Goal: Transaction & Acquisition: Book appointment/travel/reservation

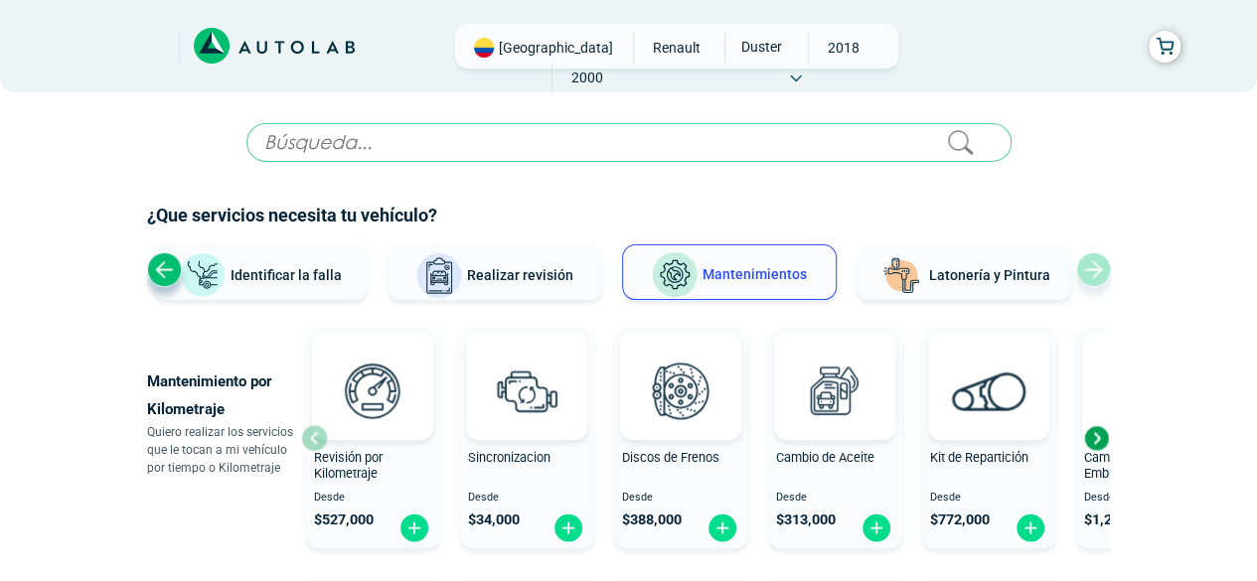
click at [1097, 436] on div "Next slide" at bounding box center [1096, 438] width 30 height 30
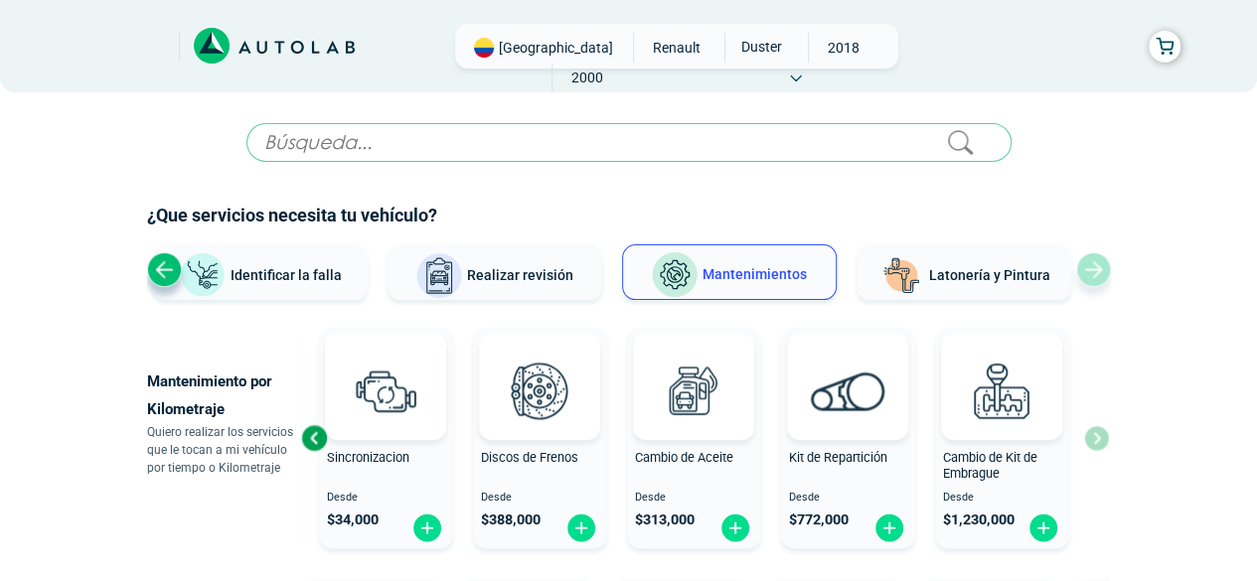
click at [1097, 436] on div "Revisión por Kilometraje Desde $ 527,000 Sincronizacion Desde $ 34,000 Discos d…" at bounding box center [705, 438] width 808 height 236
click at [1000, 267] on span "Latonería y Pintura" at bounding box center [989, 275] width 121 height 16
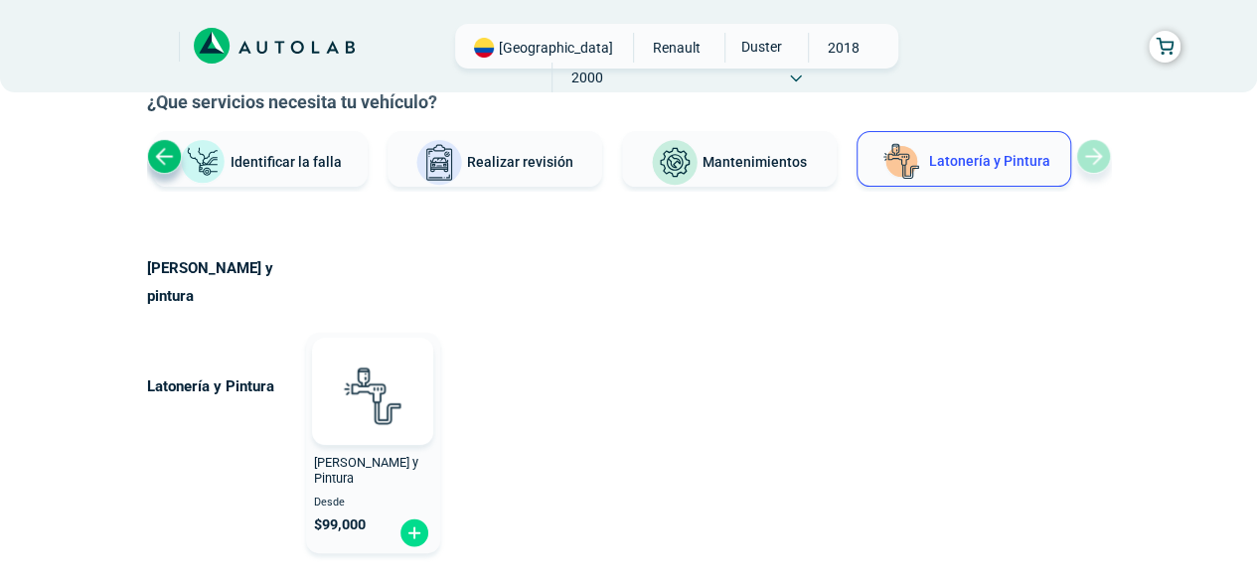
scroll to position [112, 0]
click at [417, 519] on img at bounding box center [414, 534] width 32 height 31
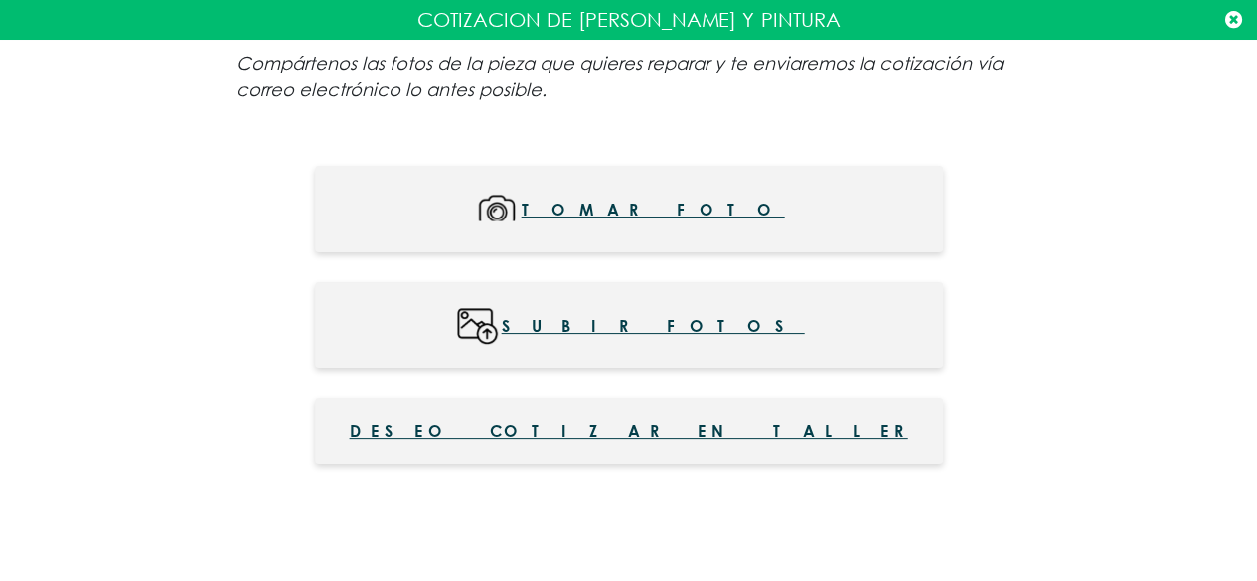
click at [1236, 19] on icon at bounding box center [1233, 20] width 17 height 20
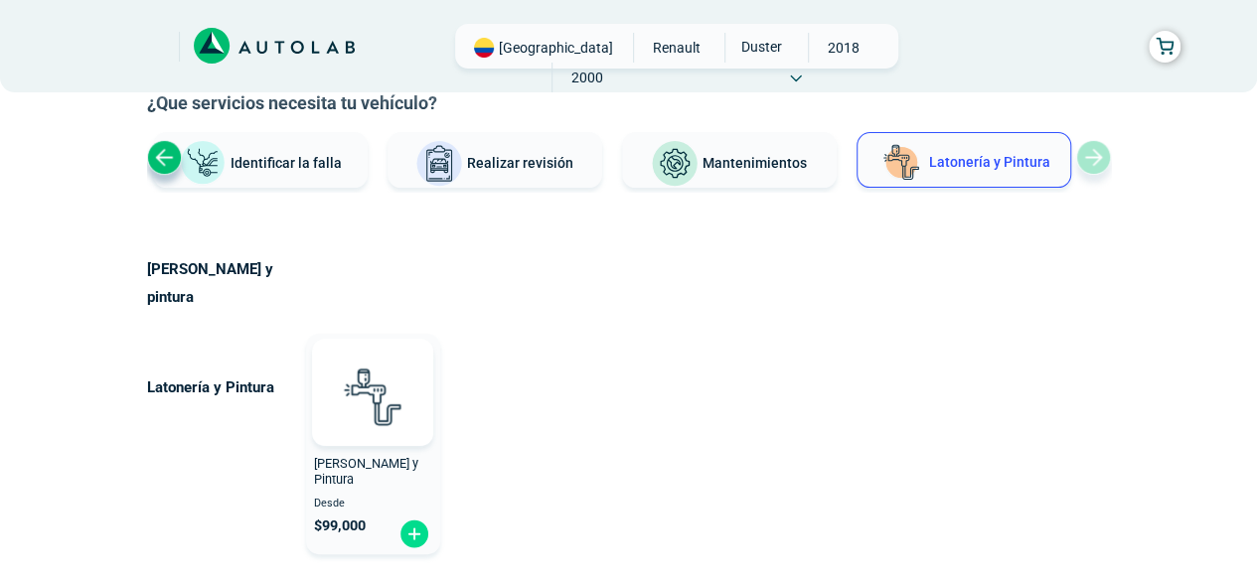
click at [156, 153] on div "Previous slide" at bounding box center [164, 157] width 35 height 35
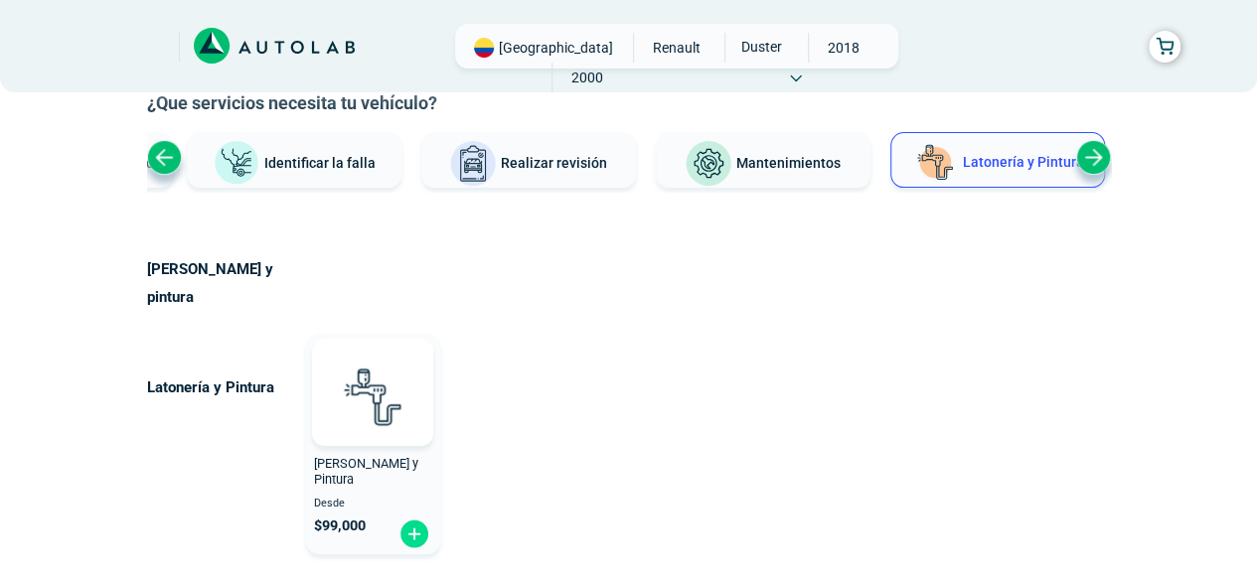
click at [156, 153] on div "Previous slide" at bounding box center [164, 157] width 35 height 35
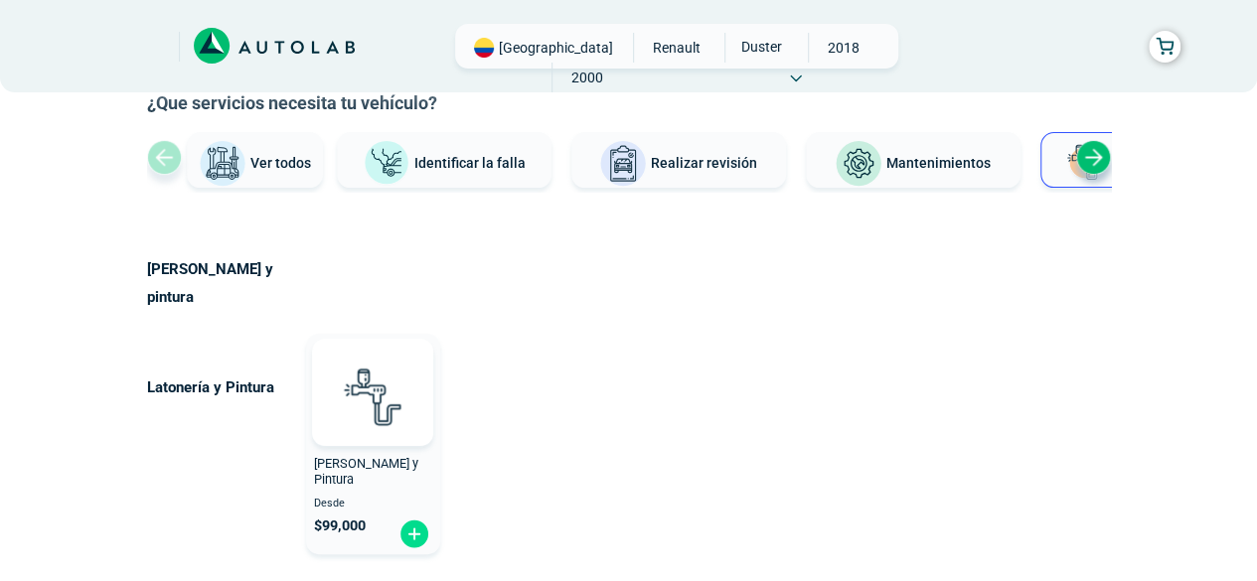
click at [187, 153] on button "Ver todos" at bounding box center [255, 160] width 136 height 56
click at [156, 153] on div "Ver todos Identificar la falla Realizar revisión Mantenimientos Latonería y Pin…" at bounding box center [629, 162] width 964 height 60
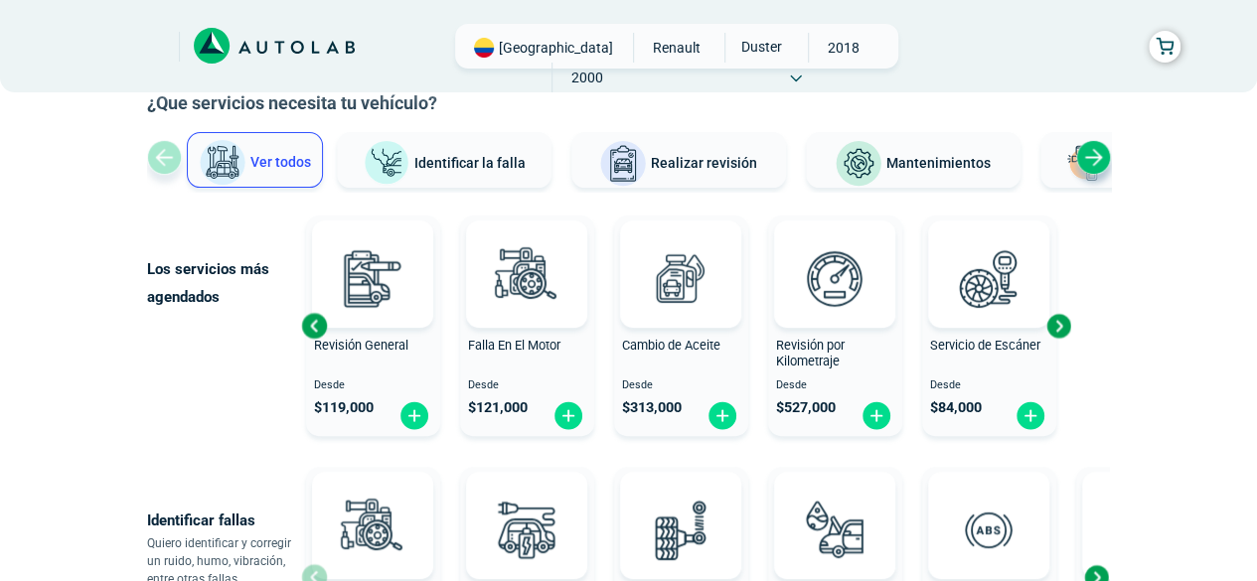
click at [1054, 166] on button "Latonería y Pintura" at bounding box center [1147, 160] width 215 height 56
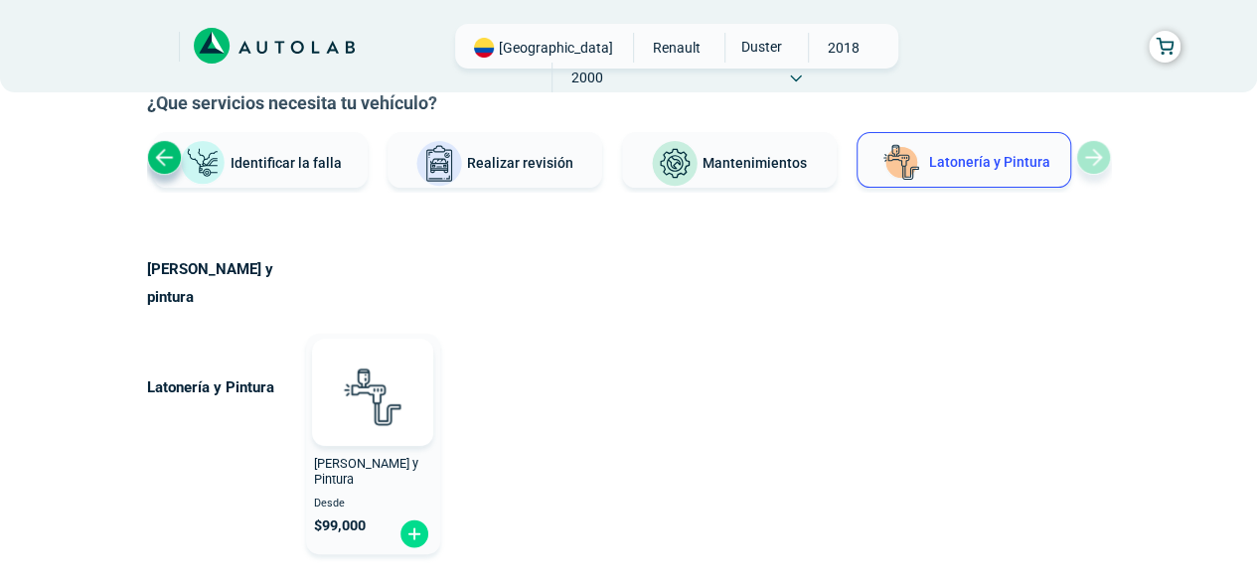
click at [164, 148] on div "Previous slide" at bounding box center [164, 157] width 35 height 35
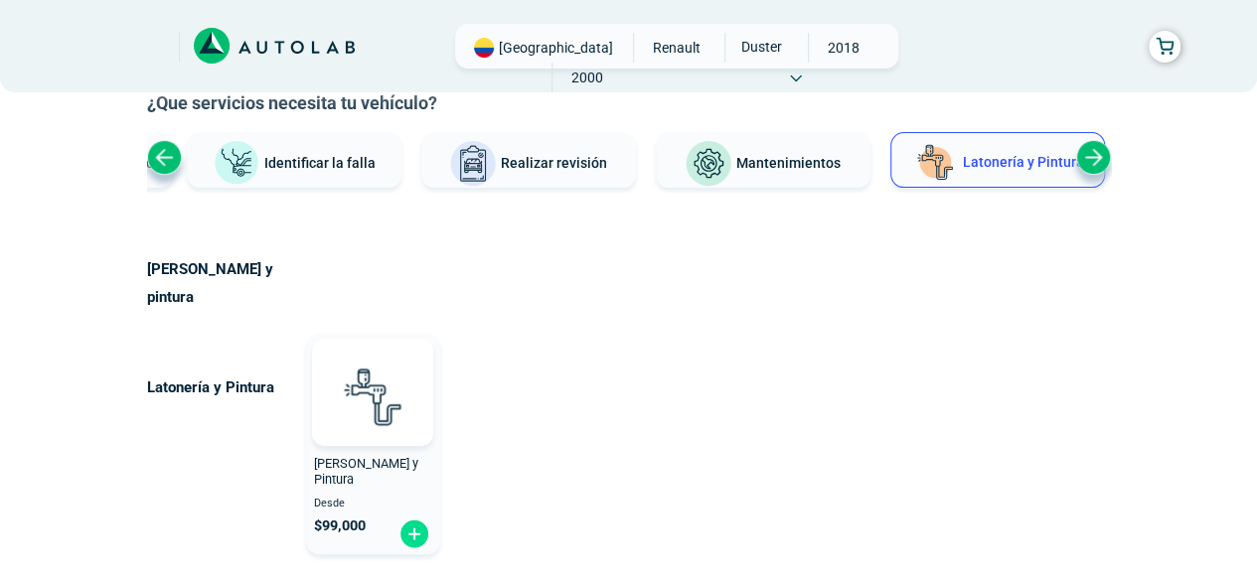
click at [163, 154] on div "Previous slide" at bounding box center [164, 157] width 35 height 35
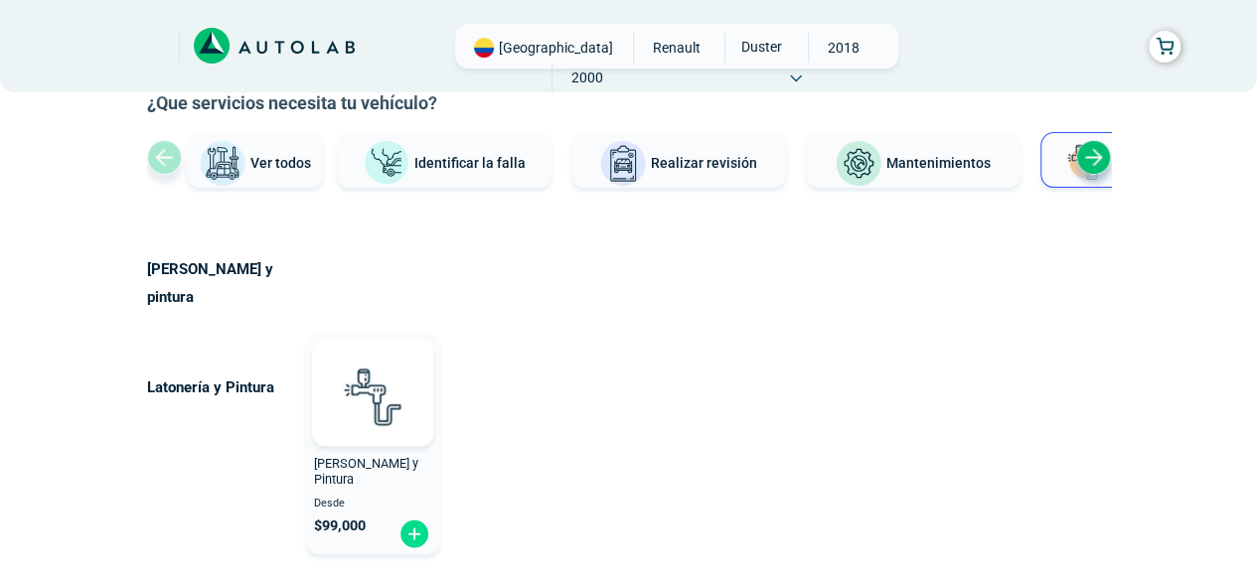
click at [258, 170] on button "Ver todos" at bounding box center [255, 160] width 136 height 56
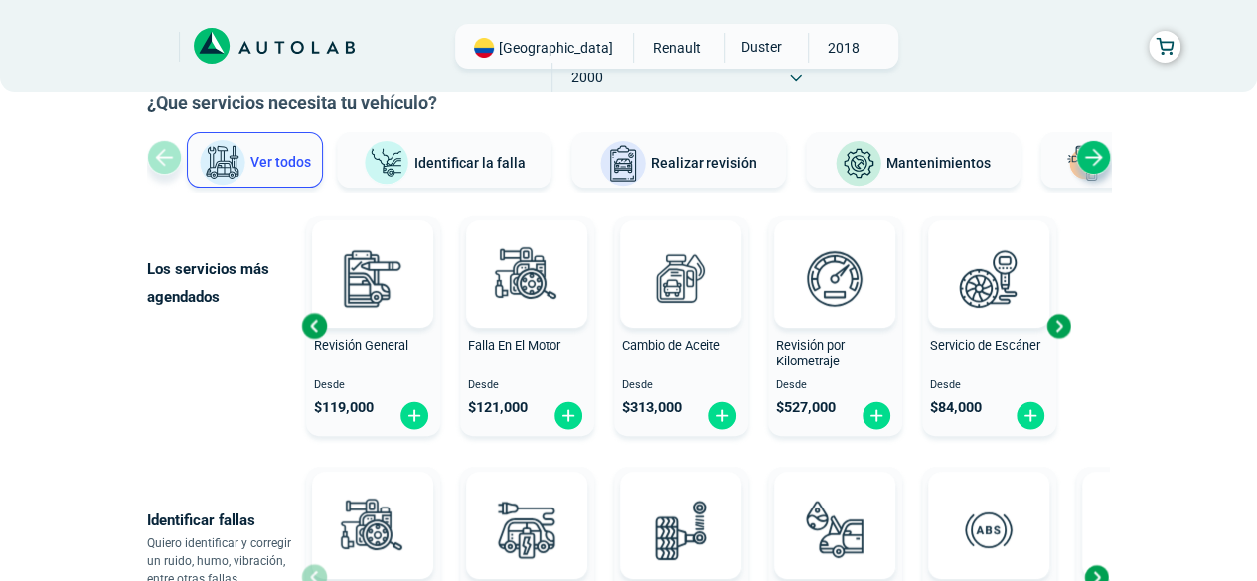
click at [1096, 158] on div "Next slide" at bounding box center [1093, 157] width 35 height 35
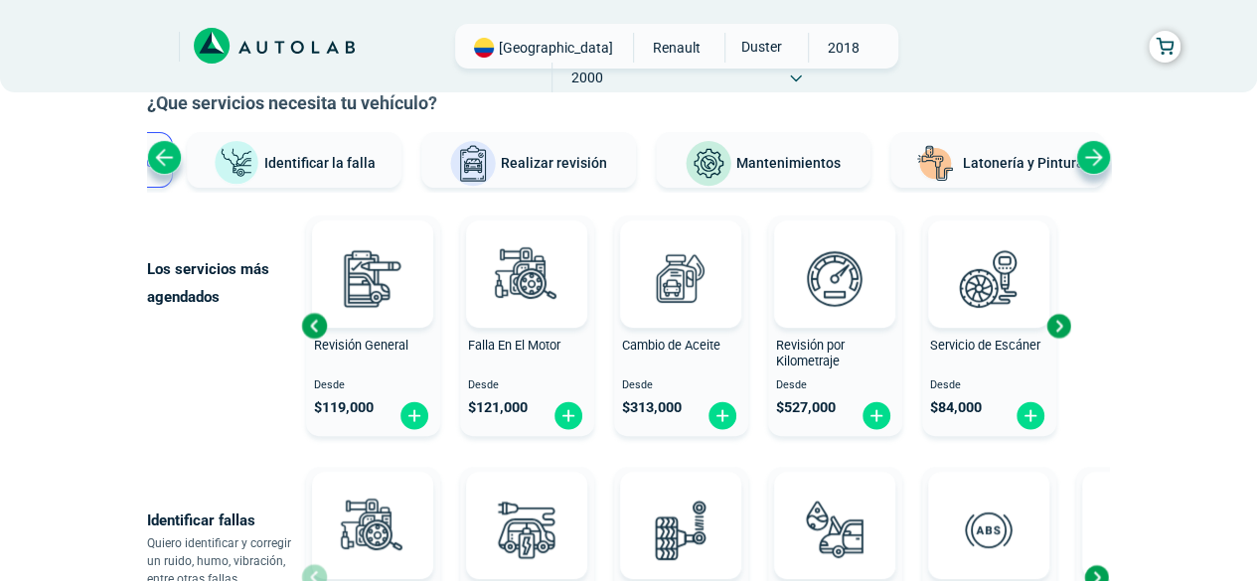
click at [951, 154] on img at bounding box center [935, 164] width 48 height 48
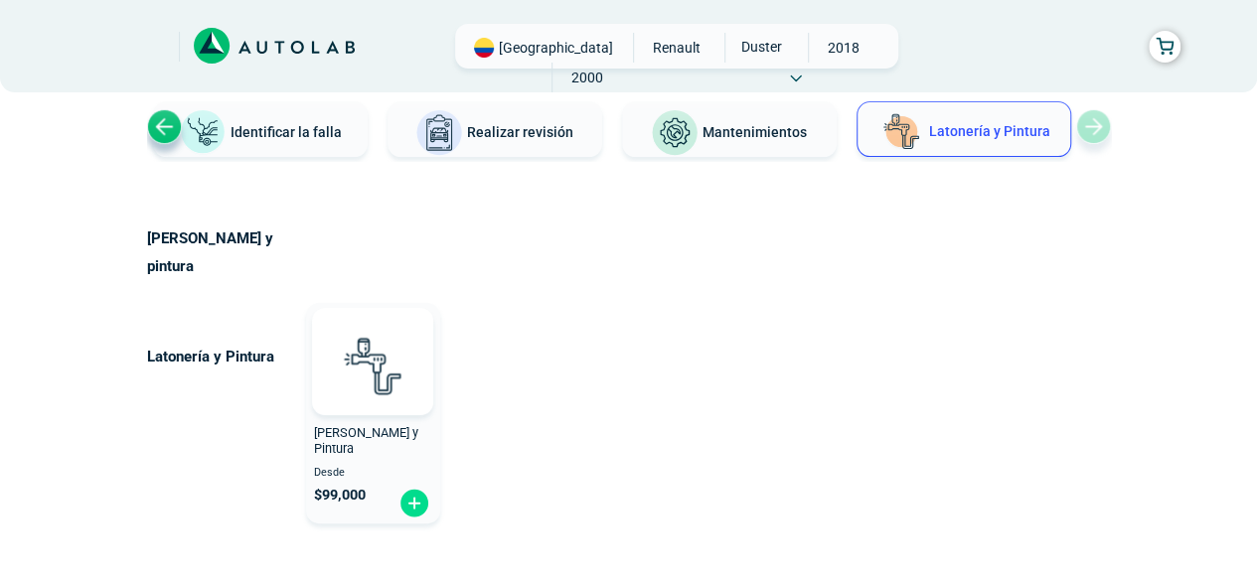
scroll to position [142, 0]
click at [409, 489] on img at bounding box center [414, 504] width 32 height 31
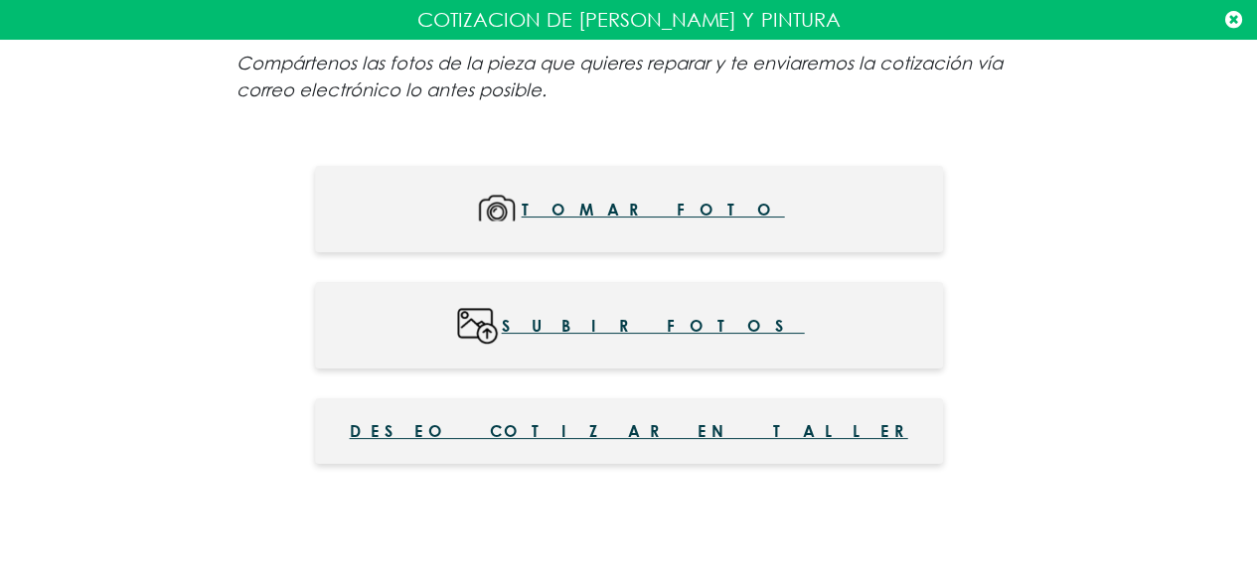
click at [1234, 19] on icon at bounding box center [1233, 20] width 17 height 20
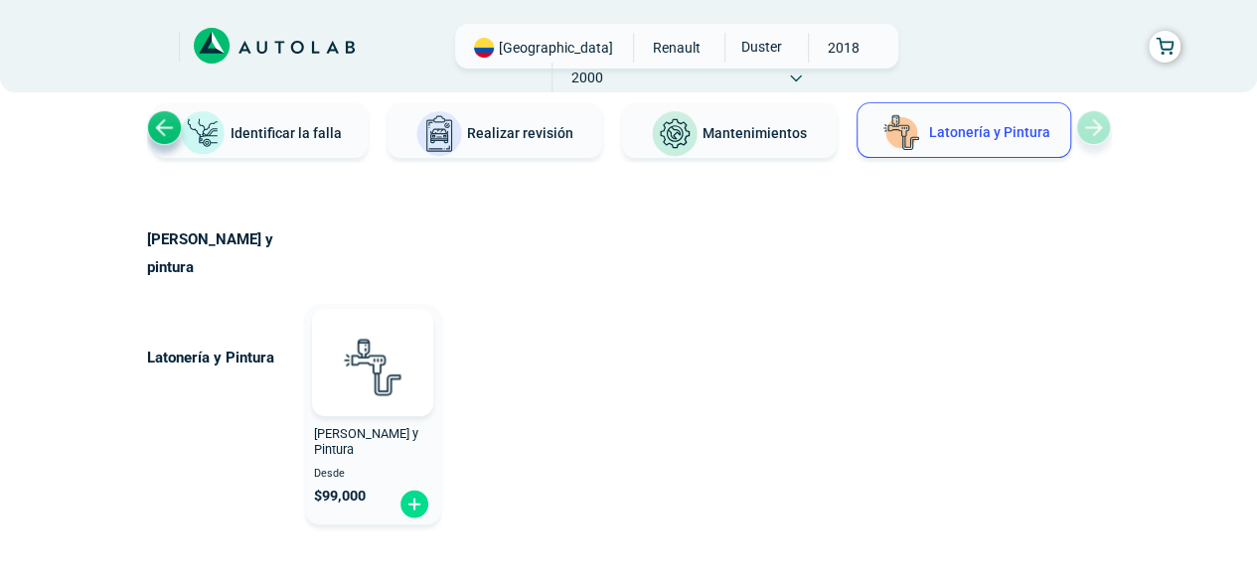
click at [174, 124] on div "Previous slide" at bounding box center [164, 127] width 35 height 35
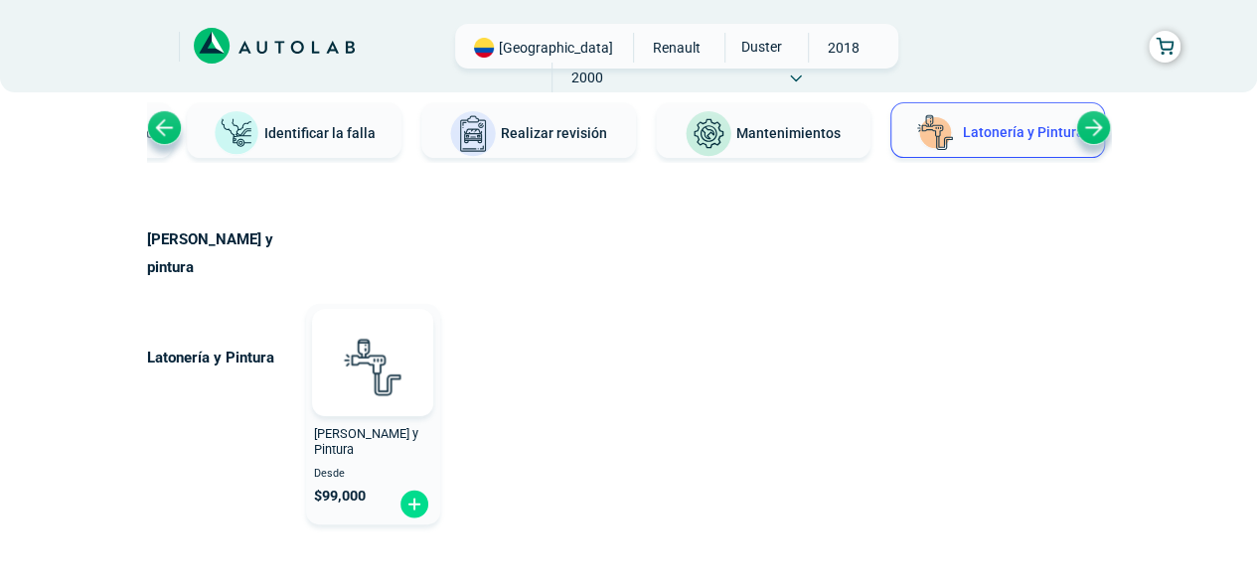
click at [179, 128] on div "Previous slide" at bounding box center [164, 127] width 35 height 35
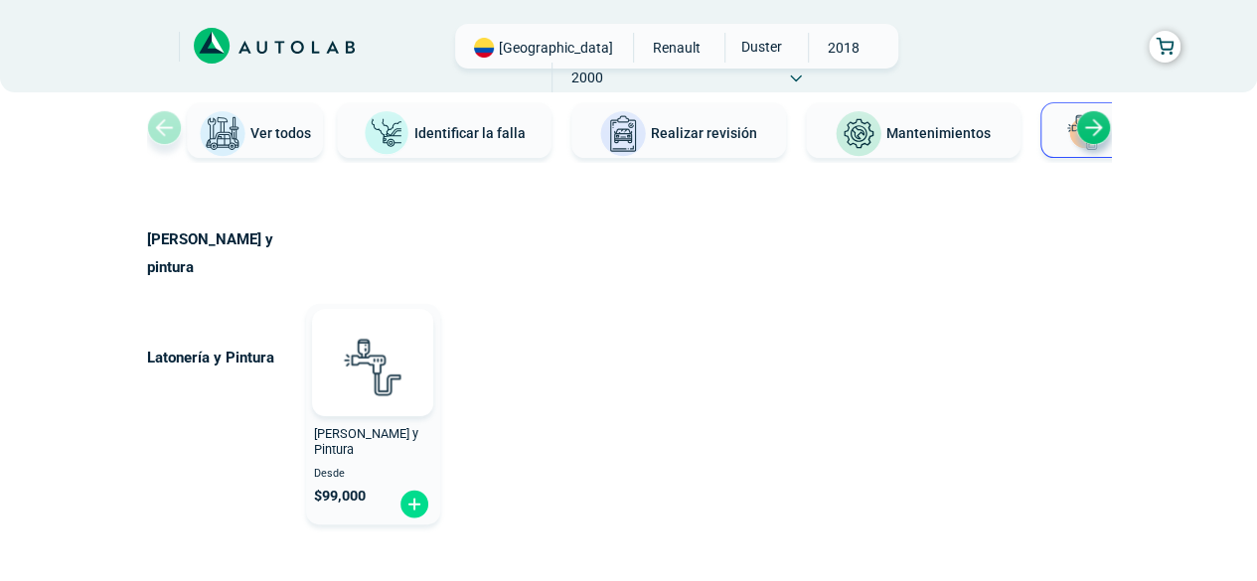
click at [260, 127] on span "Ver todos" at bounding box center [280, 133] width 61 height 16
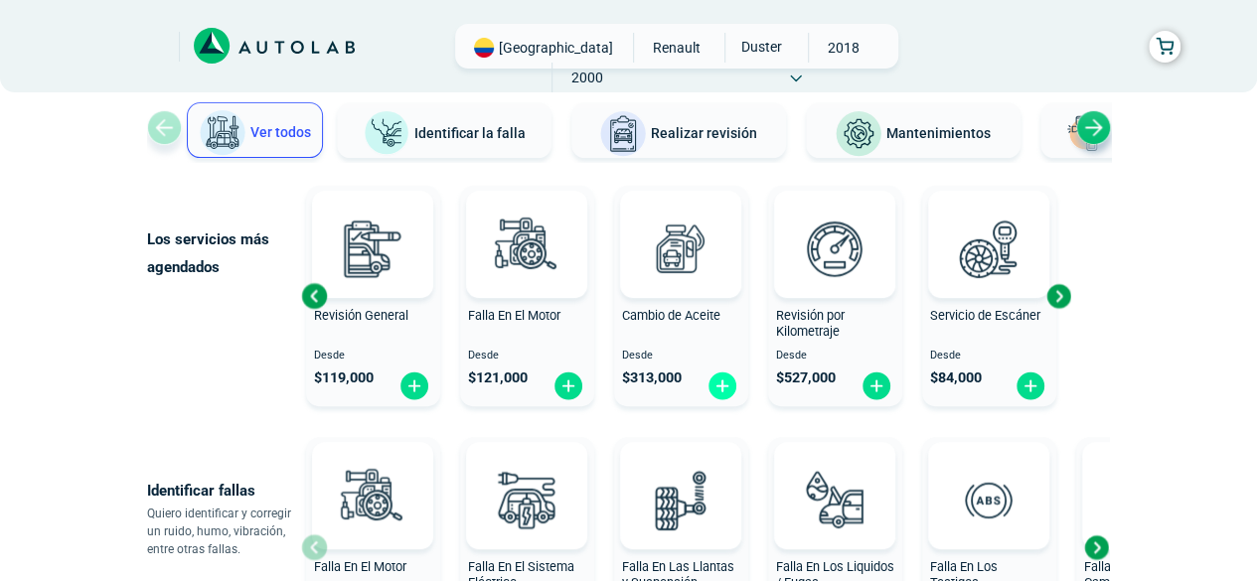
click at [724, 388] on img at bounding box center [722, 386] width 32 height 31
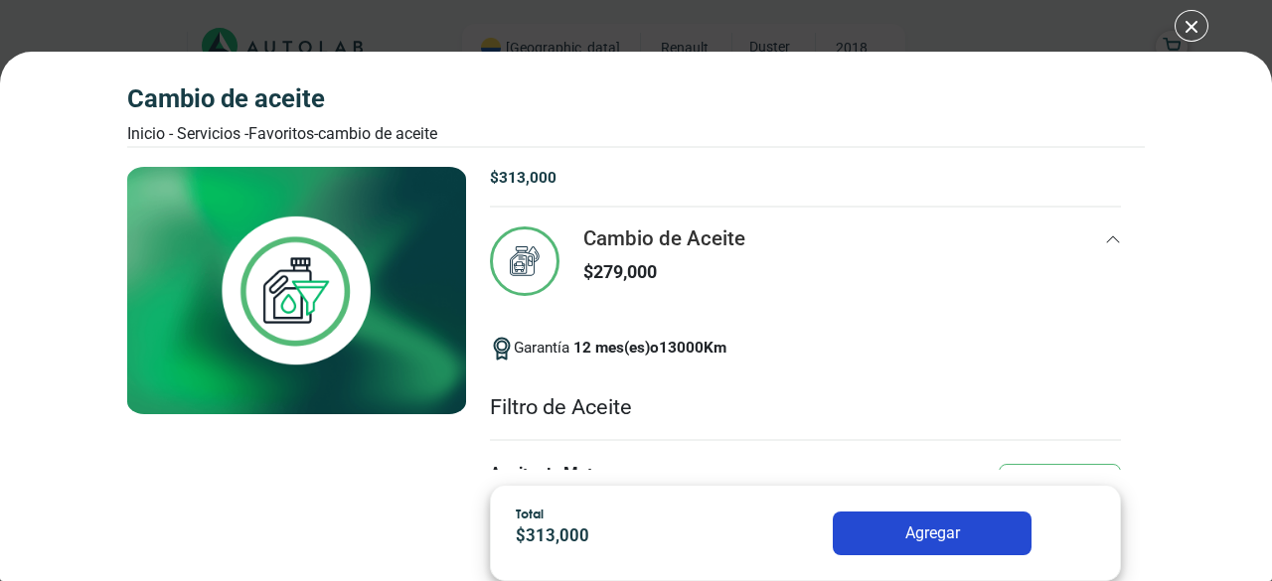
click at [1190, 16] on div "Cambio de Aceite Inicio - Servicios - Favoritos - Cambio de Aceite Cambio de Ac…" at bounding box center [636, 290] width 1272 height 581
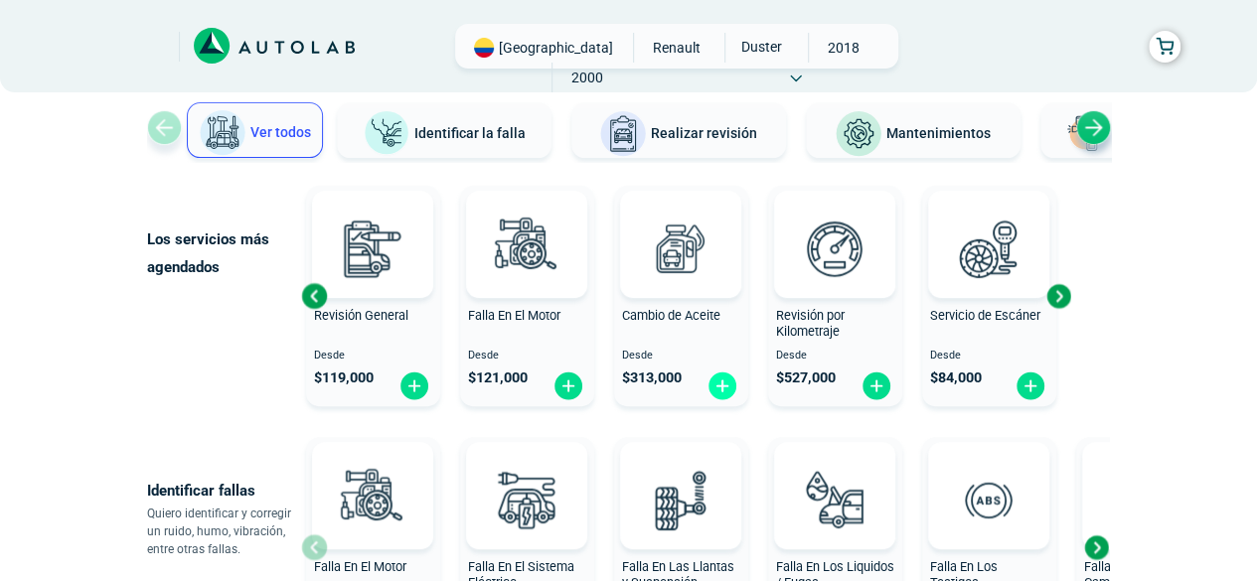
click at [729, 383] on img at bounding box center [722, 386] width 32 height 31
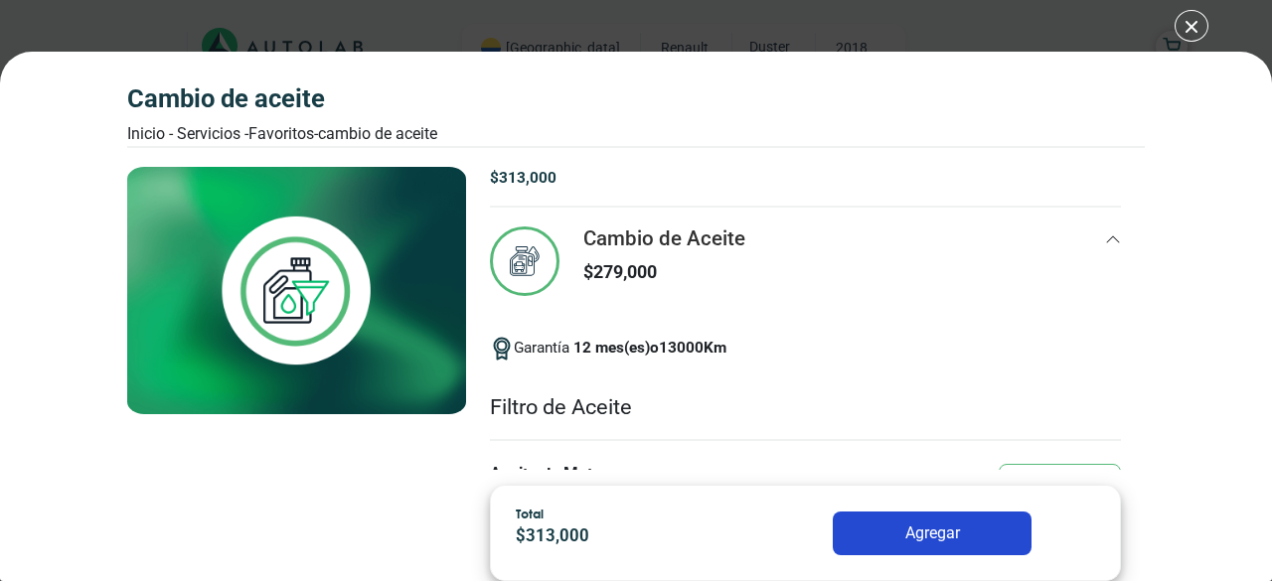
click at [1196, 22] on div "Cambio de Aceite Inicio - Servicios - Favoritos - Cambio de Aceite Cambio de Ac…" at bounding box center [636, 290] width 1272 height 581
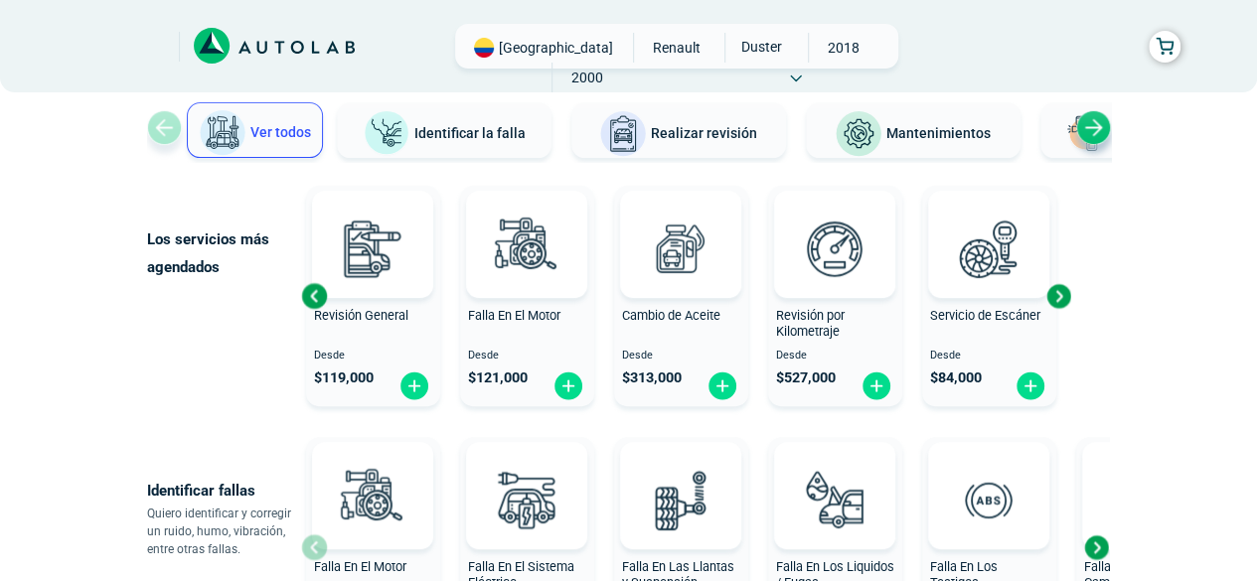
click at [1089, 132] on div "Next slide" at bounding box center [1093, 127] width 35 height 35
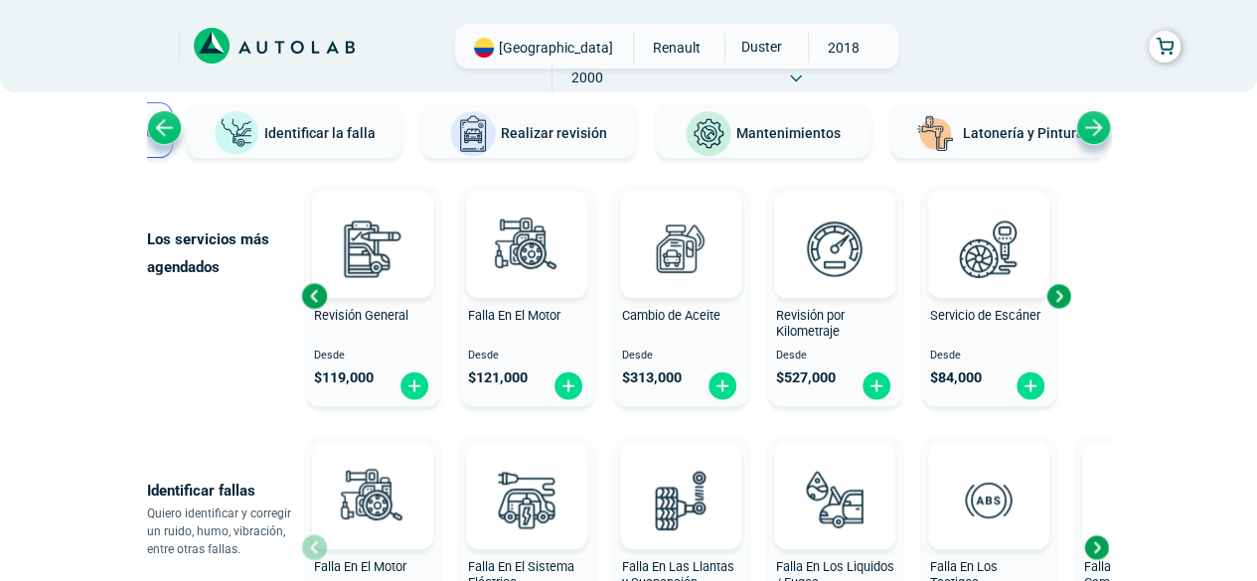
click at [989, 129] on span "Latonería y Pintura" at bounding box center [1023, 133] width 121 height 16
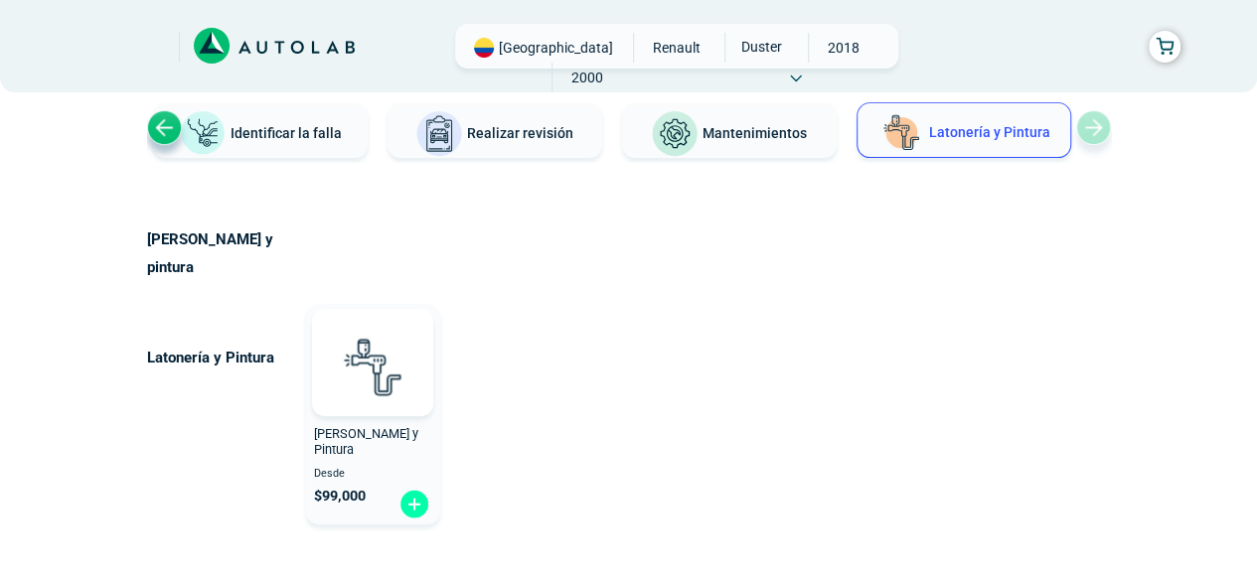
click at [418, 489] on img at bounding box center [414, 504] width 32 height 31
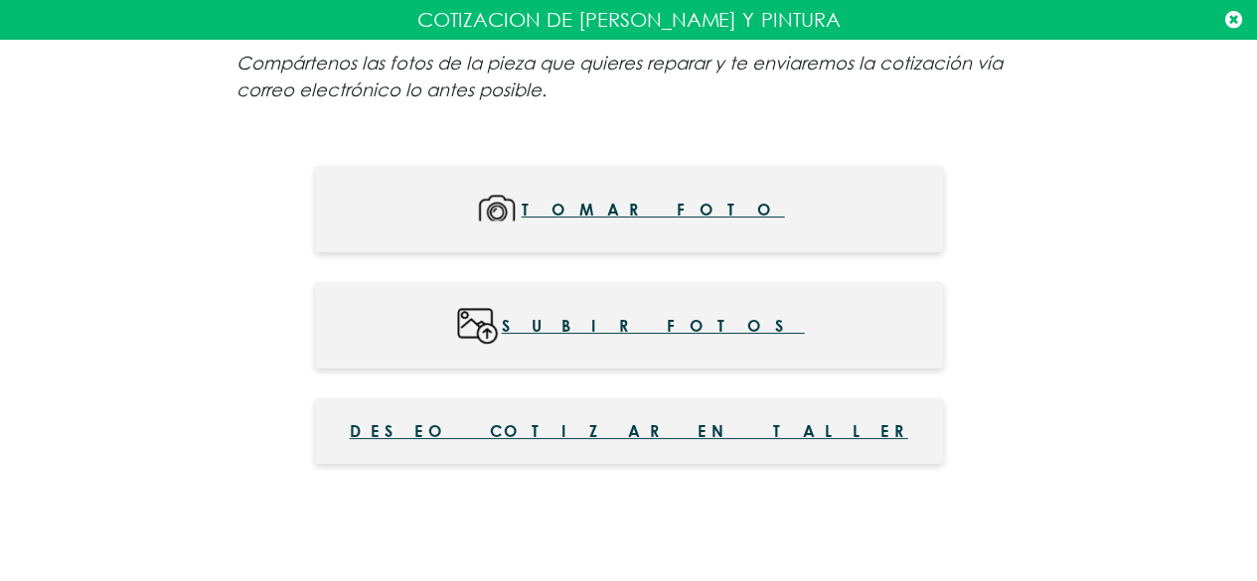
click at [1241, 19] on icon at bounding box center [1233, 20] width 17 height 20
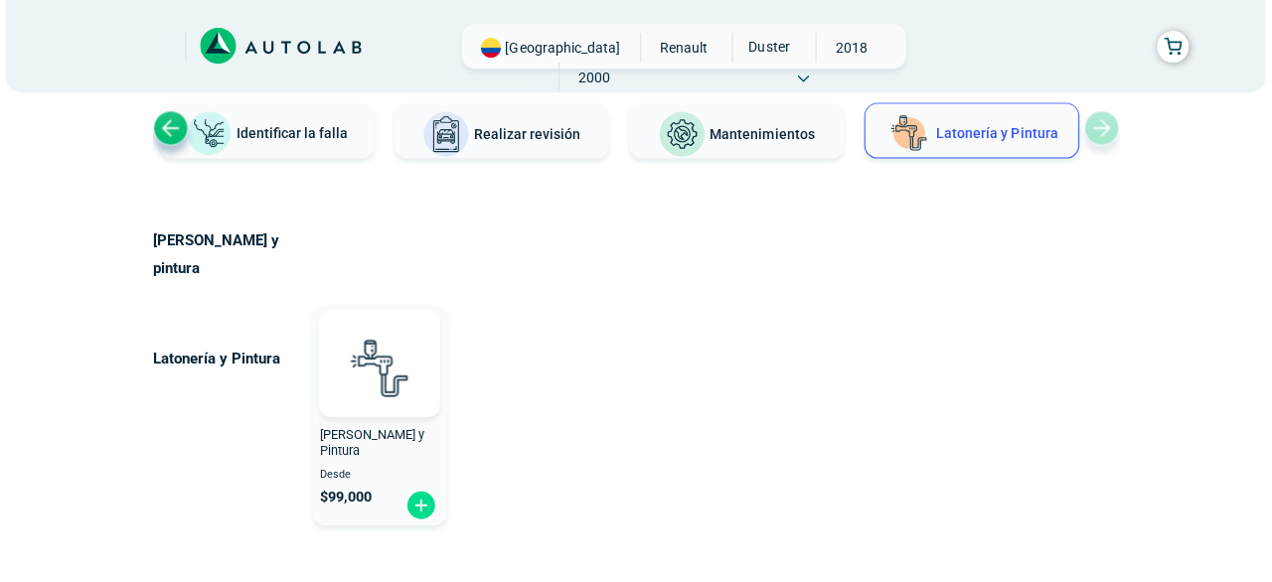
scroll to position [142, 0]
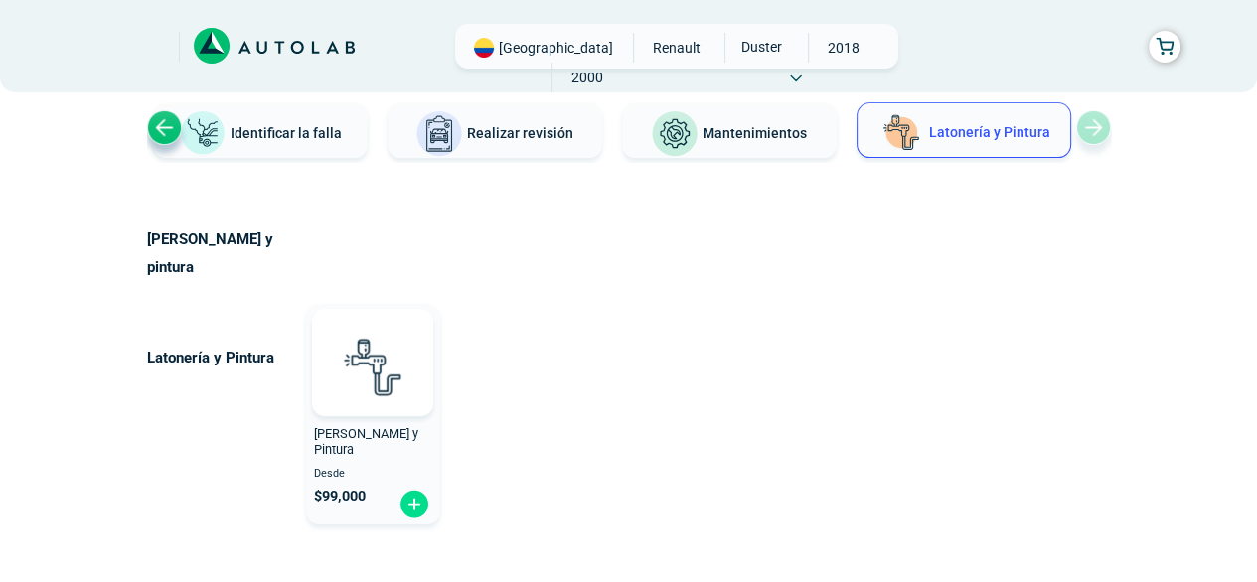
click at [217, 131] on img at bounding box center [203, 133] width 48 height 47
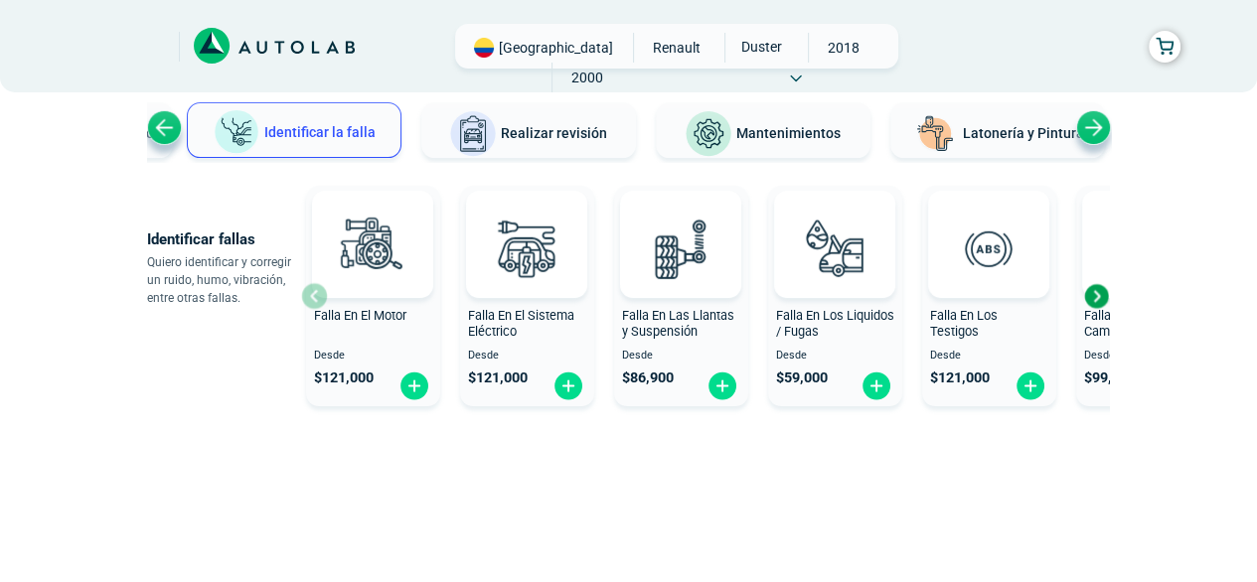
click at [163, 121] on div "Previous slide" at bounding box center [164, 127] width 35 height 35
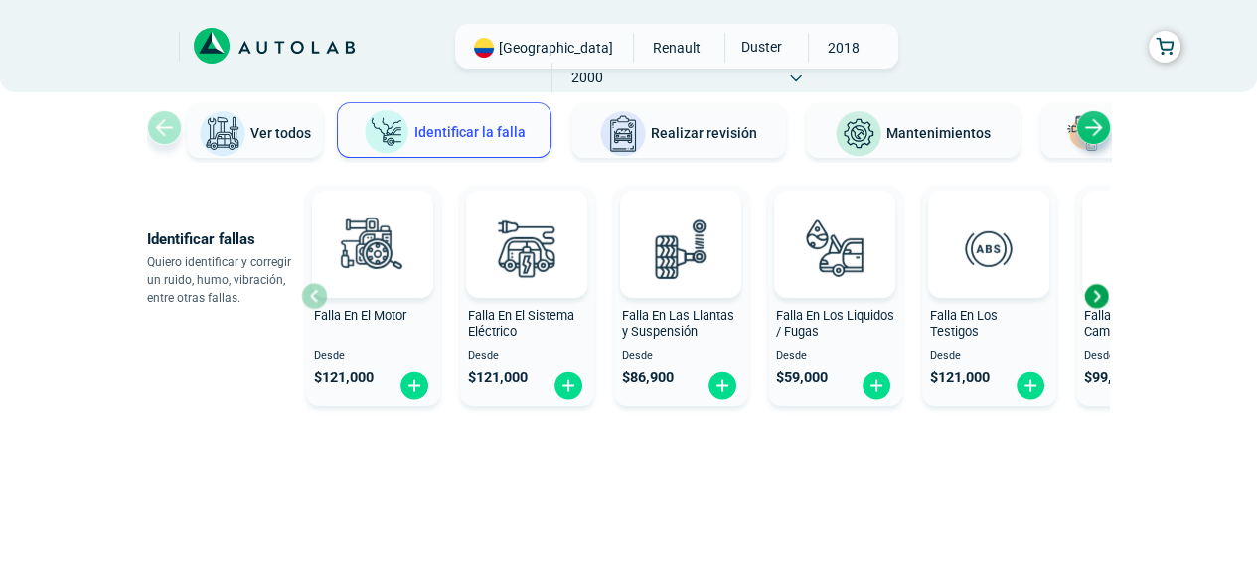
click at [225, 125] on img at bounding box center [223, 134] width 48 height 48
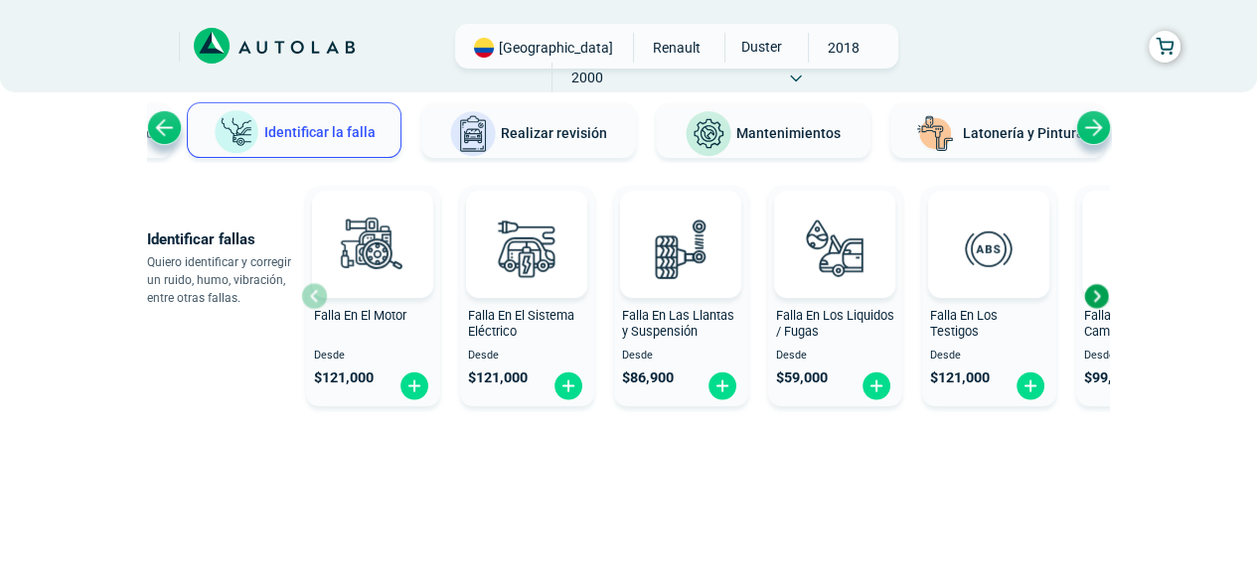
click at [313, 292] on div "Falla En El Motor Desde $ 121,000" at bounding box center [373, 297] width 134 height 212
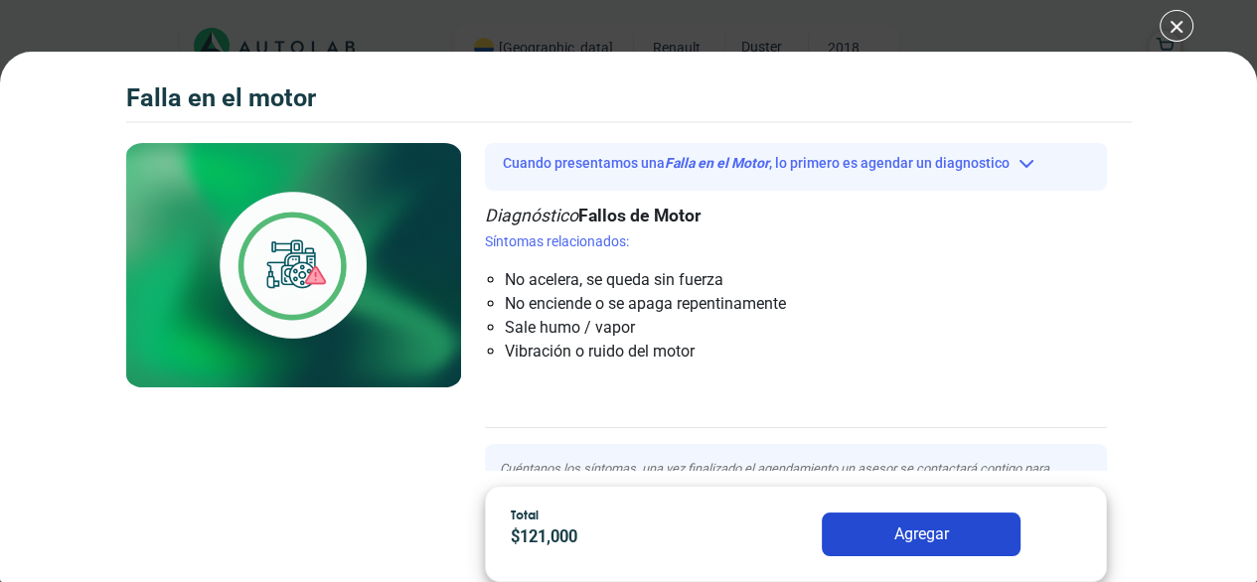
click at [314, 300] on img at bounding box center [293, 265] width 335 height 244
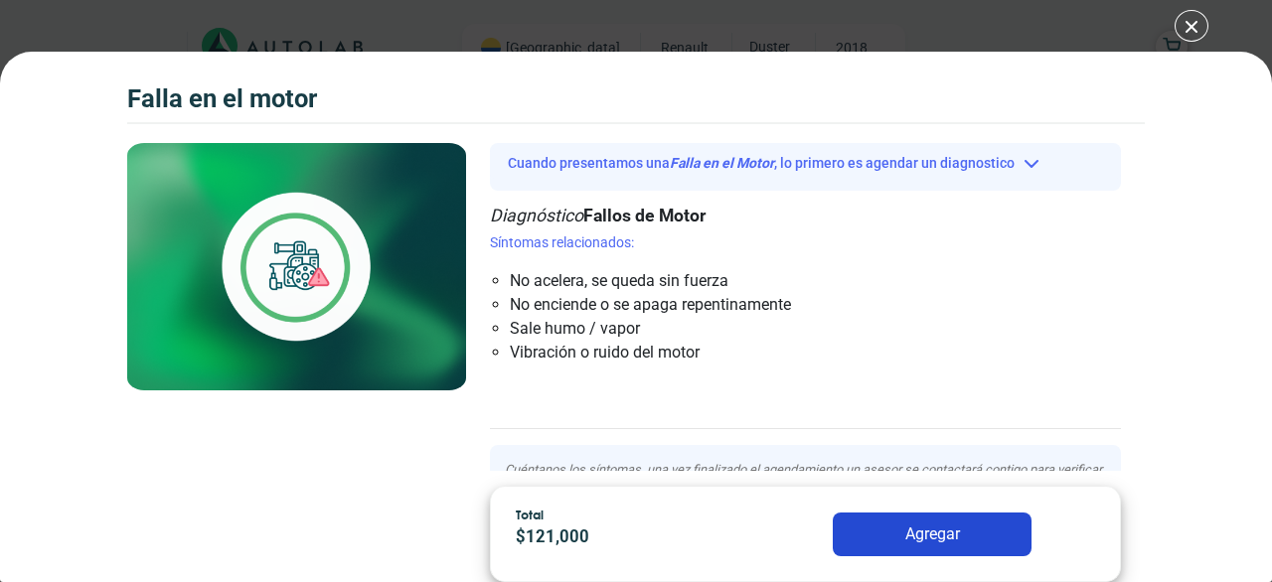
click at [1185, 39] on div "Falla en el Motor Falla en el Motor Falla en el Motor" at bounding box center [636, 291] width 1272 height 582
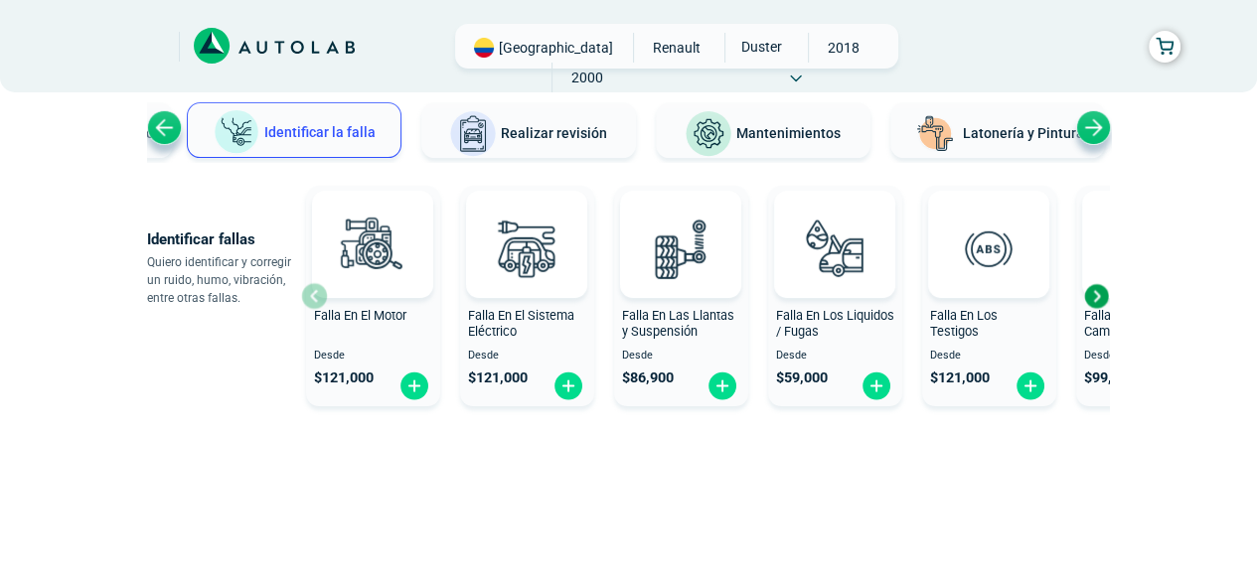
click at [157, 125] on div "Previous slide" at bounding box center [164, 127] width 35 height 35
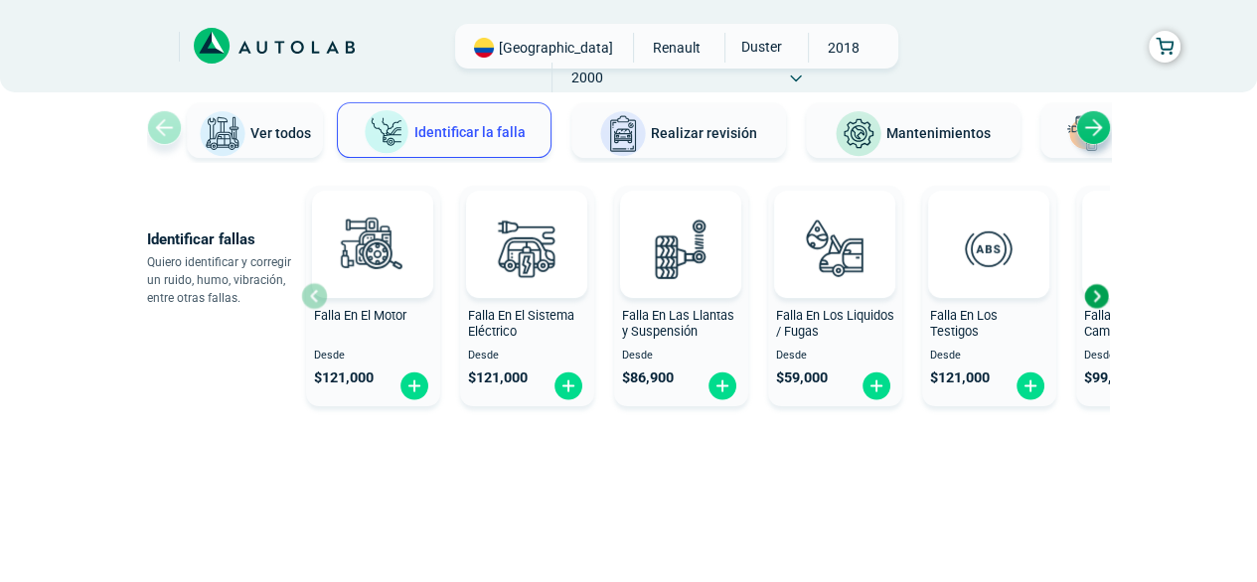
click at [238, 131] on img at bounding box center [223, 134] width 48 height 48
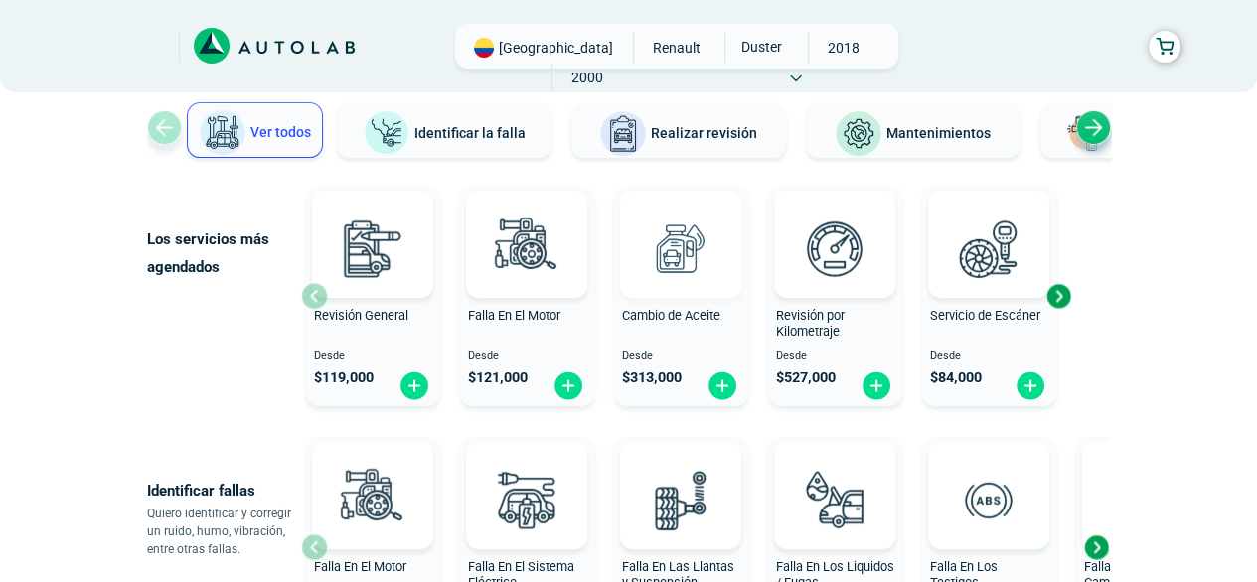
click at [664, 242] on img at bounding box center [680, 248] width 87 height 87
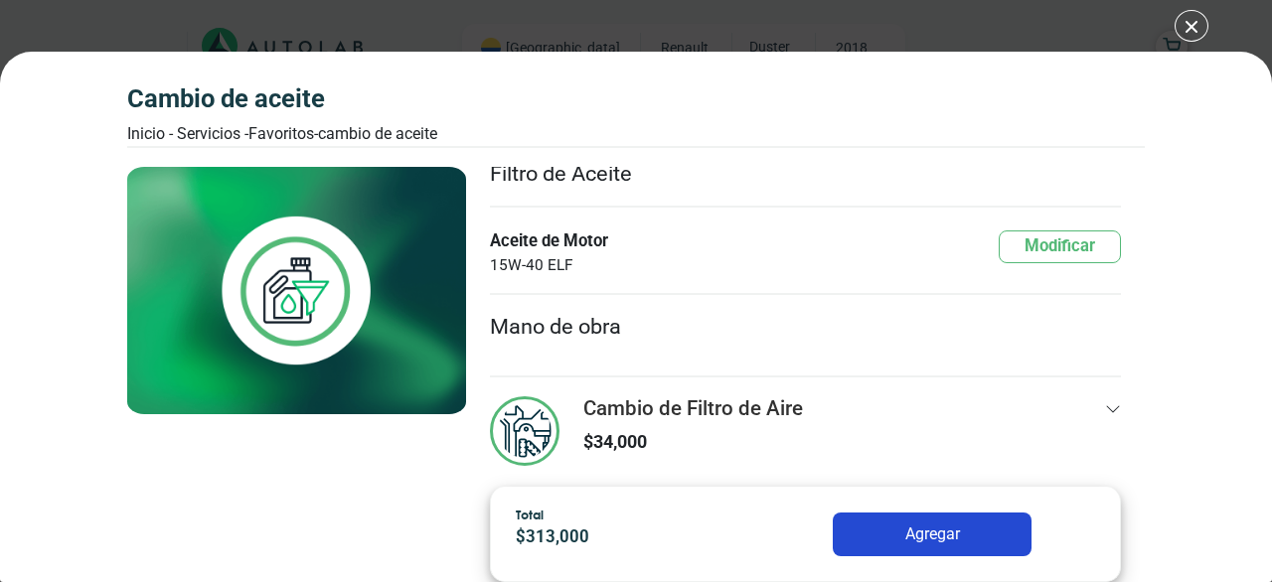
scroll to position [251, 0]
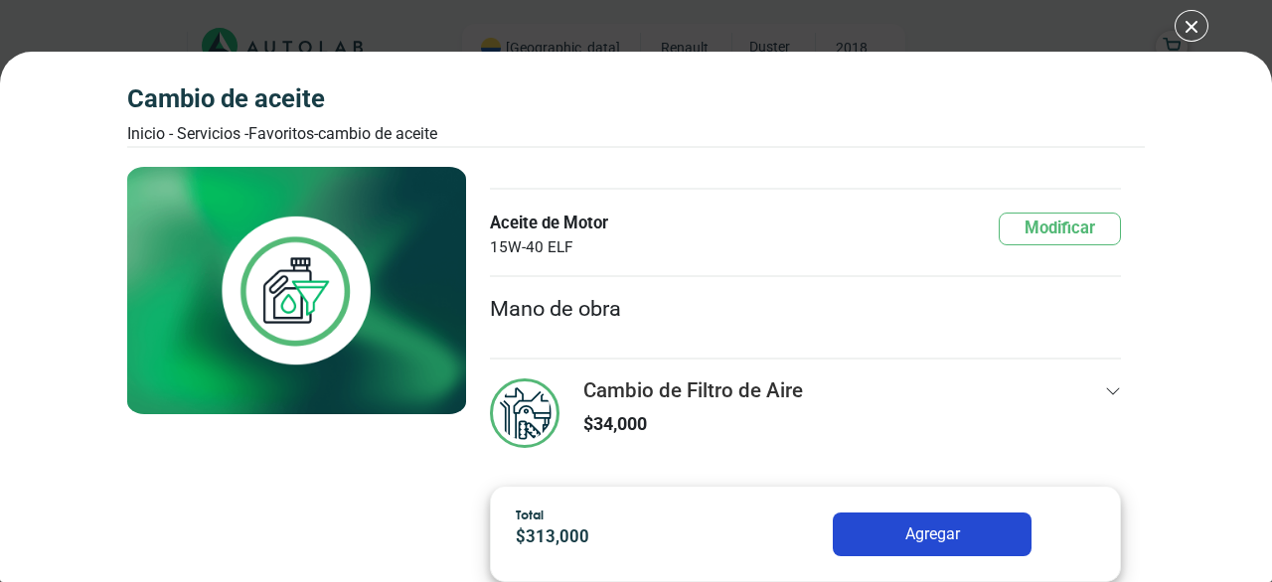
click at [1105, 383] on icon at bounding box center [1113, 391] width 16 height 16
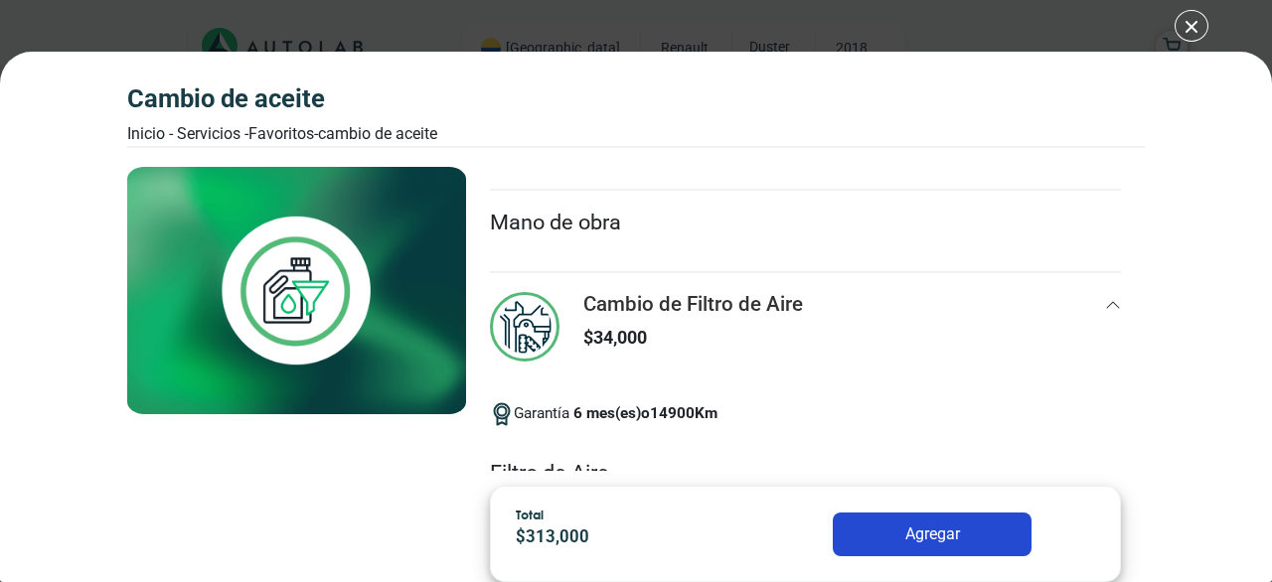
scroll to position [452, 0]
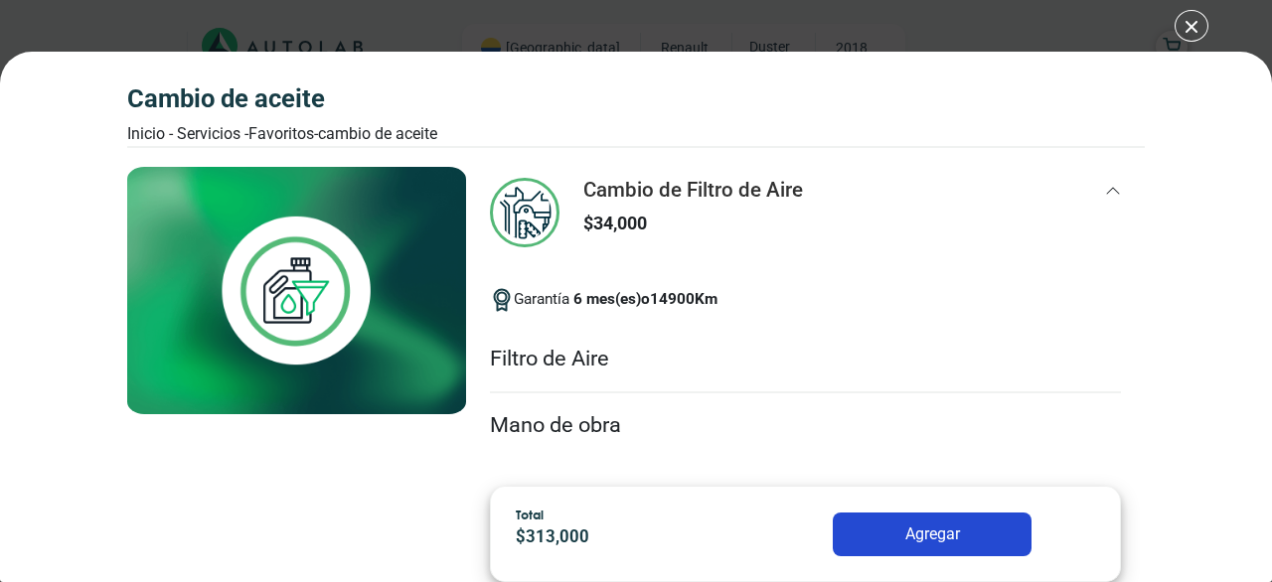
click at [609, 417] on li "Mano de obra" at bounding box center [805, 425] width 631 height 65
click at [641, 342] on li "Filtro de Aire" at bounding box center [805, 360] width 631 height 67
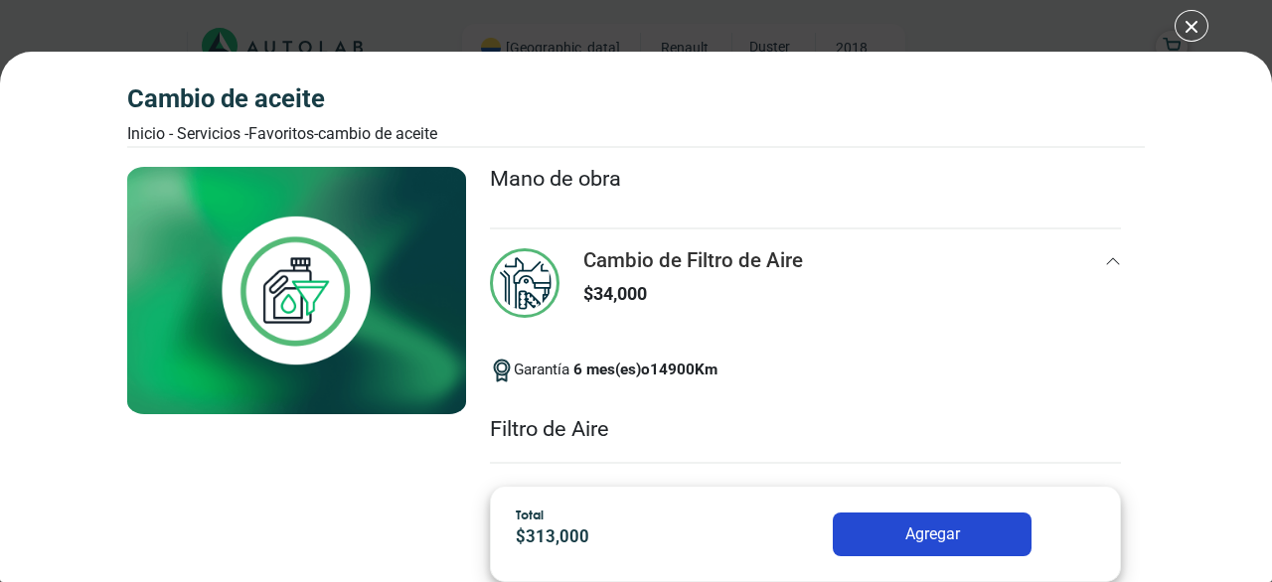
scroll to position [353, 0]
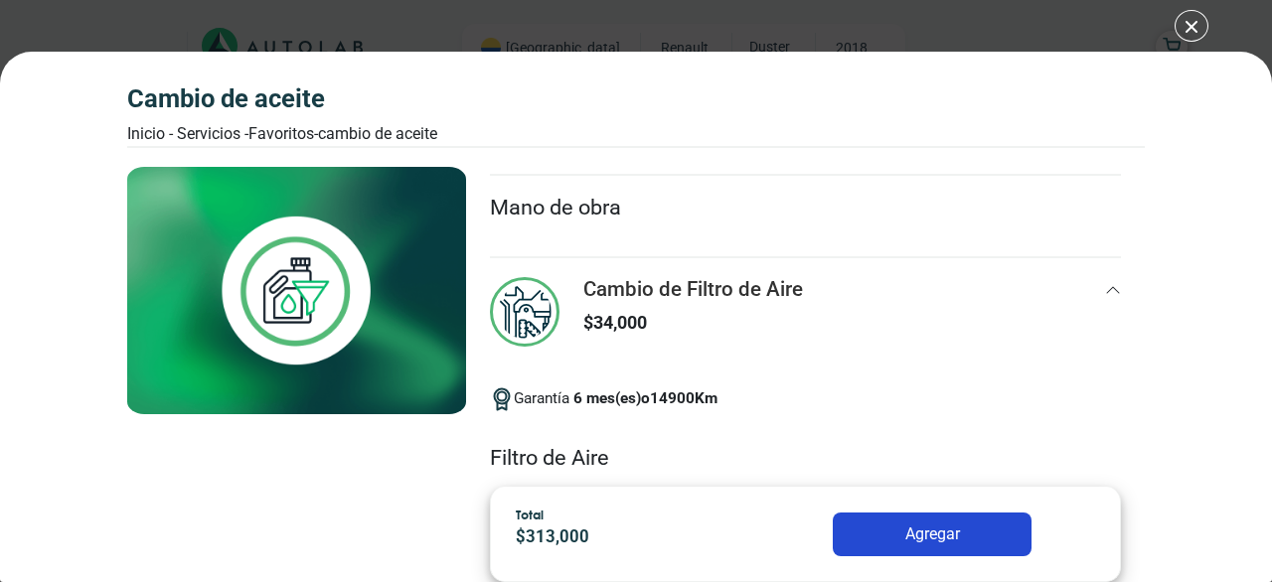
click at [626, 303] on div "Cambio de Filtro de Aire $ 34,000" at bounding box center [693, 314] width 220 height 75
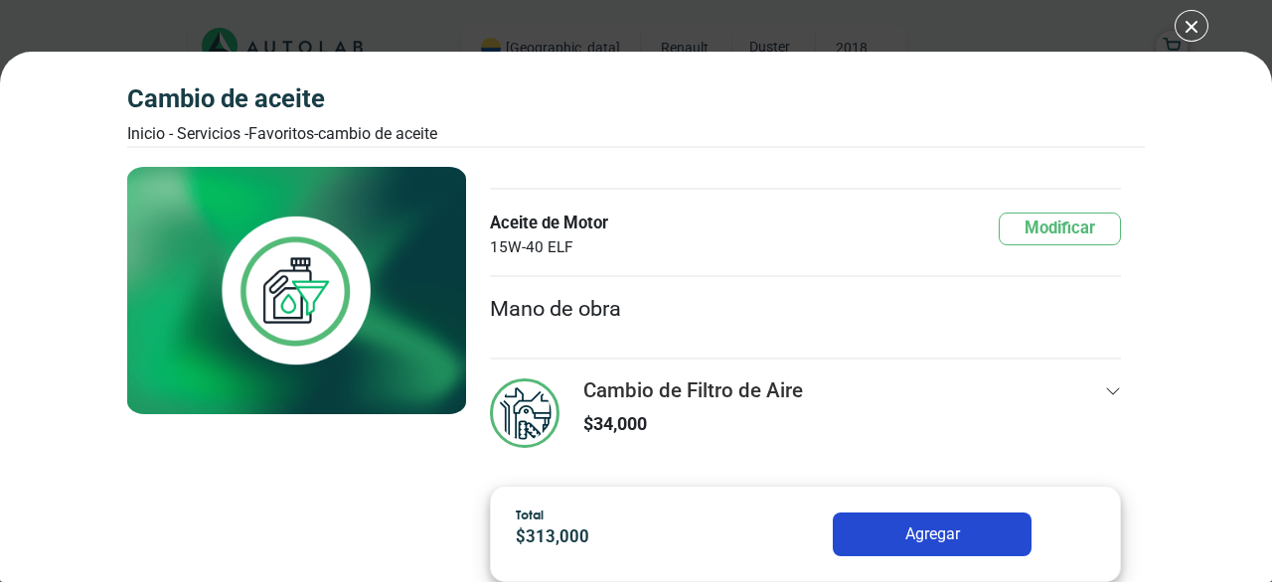
click at [672, 388] on h3 "Cambio de Filtro de Aire" at bounding box center [693, 391] width 220 height 25
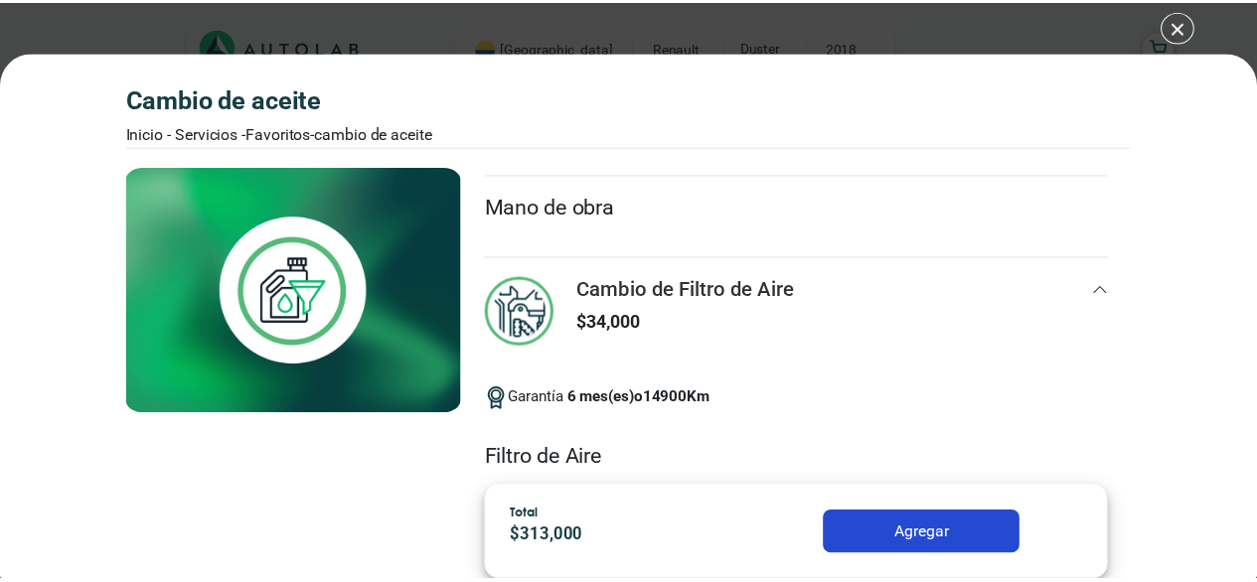
scroll to position [452, 0]
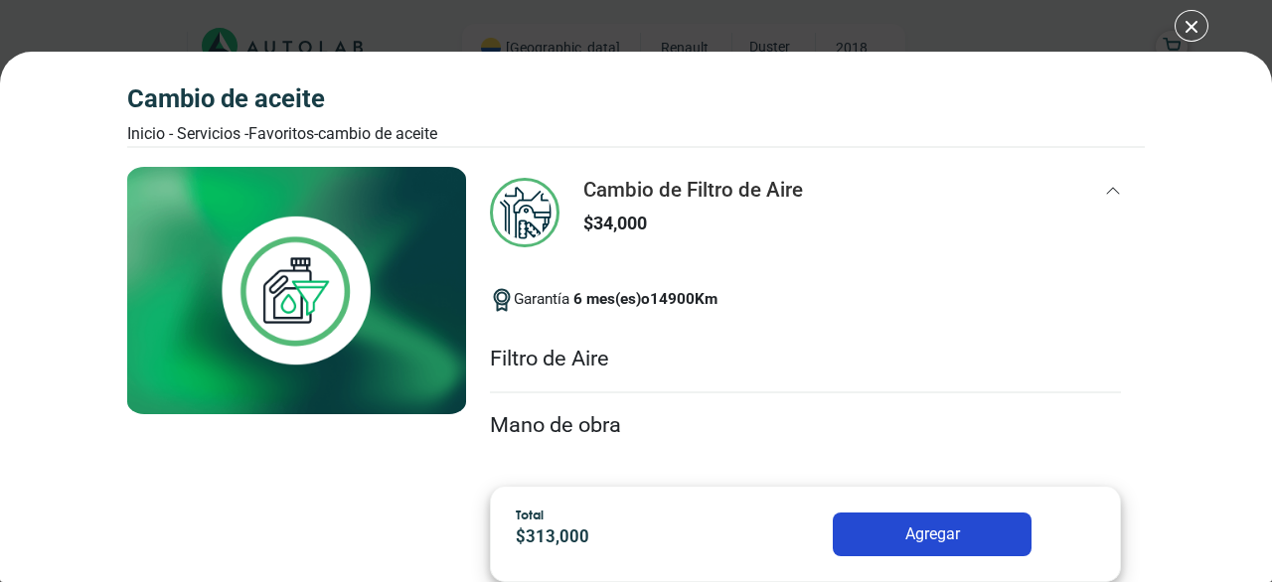
click at [1184, 20] on div "Cambio de Aceite Inicio - Servicios - Favoritos - Cambio de Aceite Cambio de Ac…" at bounding box center [636, 291] width 1272 height 582
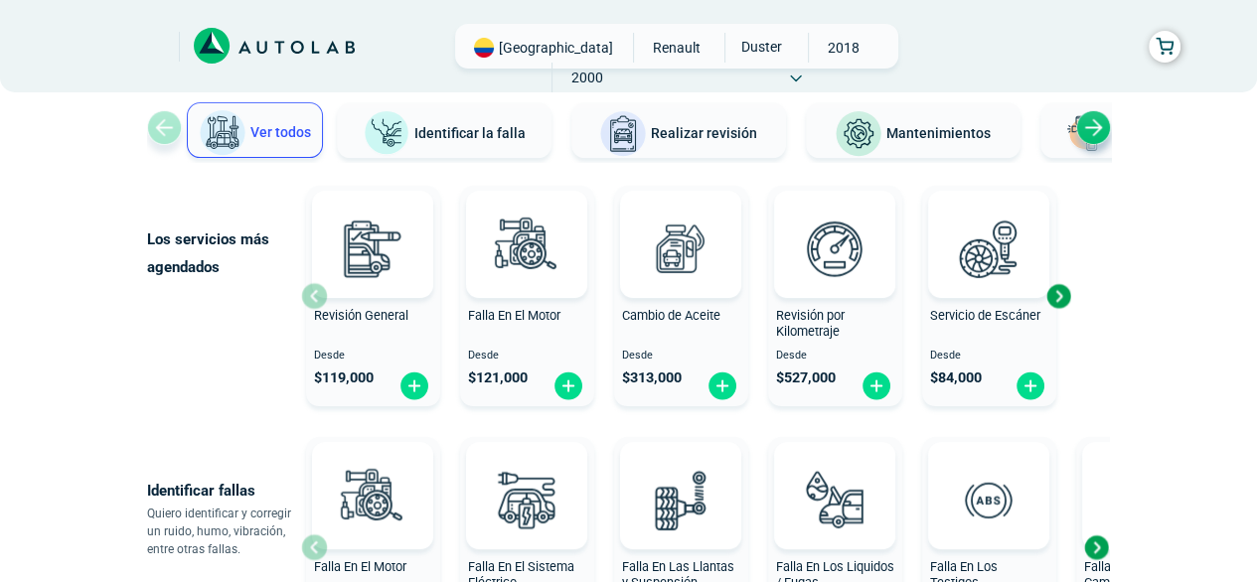
click at [1053, 295] on div "Next slide" at bounding box center [1058, 296] width 30 height 30
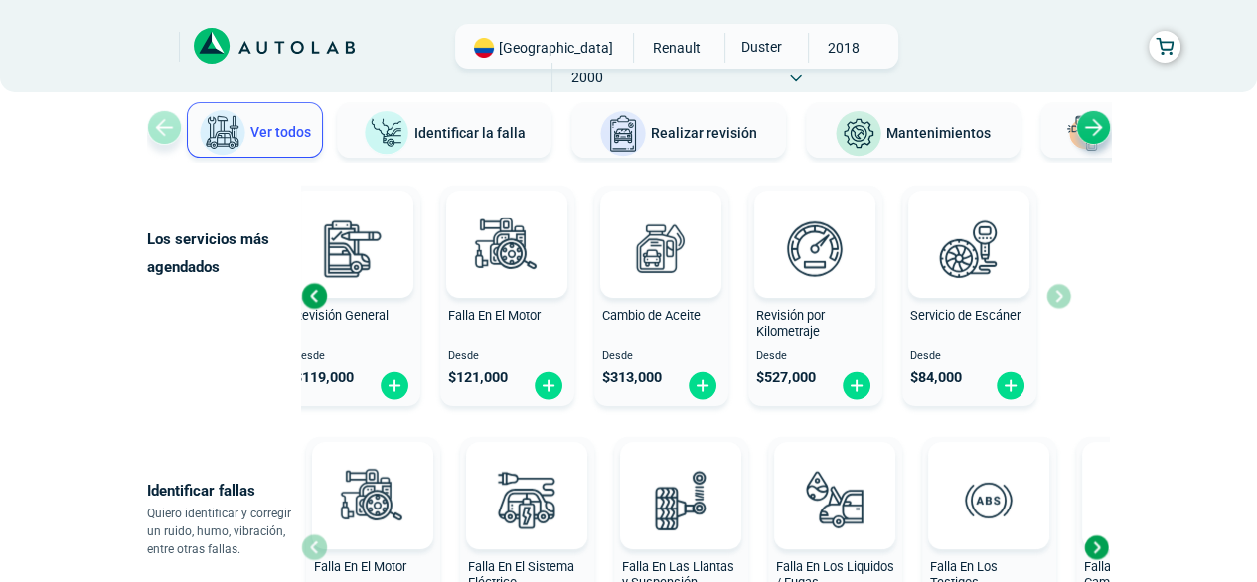
click at [1053, 295] on div "Revisión General Desde $ 119,000 Falla En El Motor Desde $ 121,000 Cambio de Ac…" at bounding box center [686, 296] width 770 height 236
click at [317, 298] on div "Previous slide" at bounding box center [314, 296] width 30 height 30
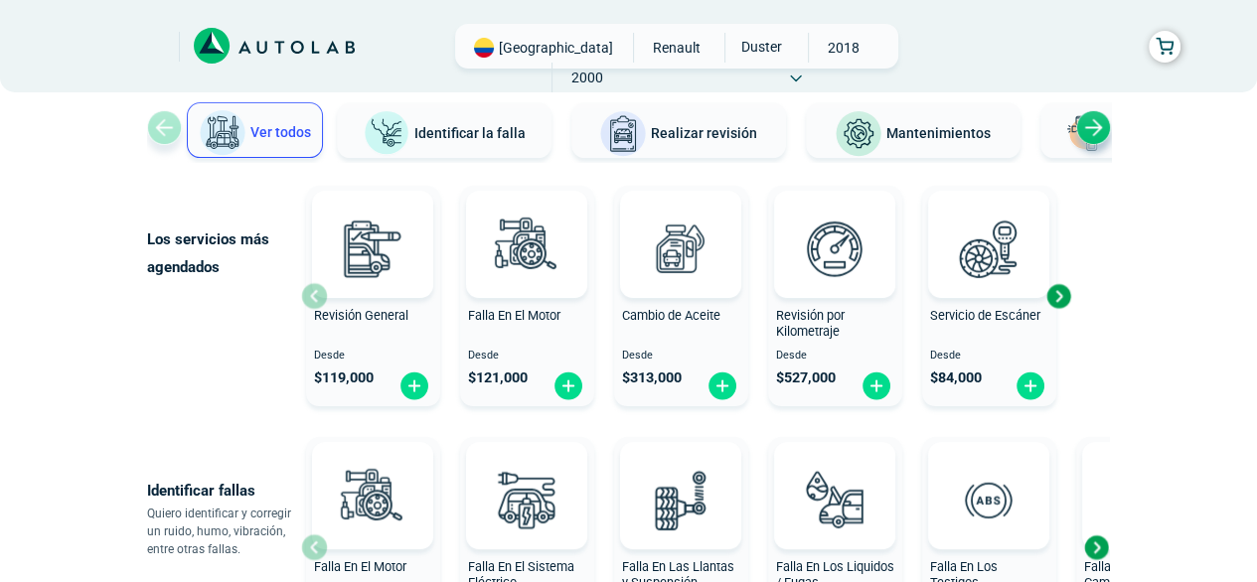
click at [317, 298] on div "Revisión General Desde $ 119,000" at bounding box center [373, 297] width 134 height 212
click at [0, 0] on img at bounding box center [0, 0] width 0 height 0
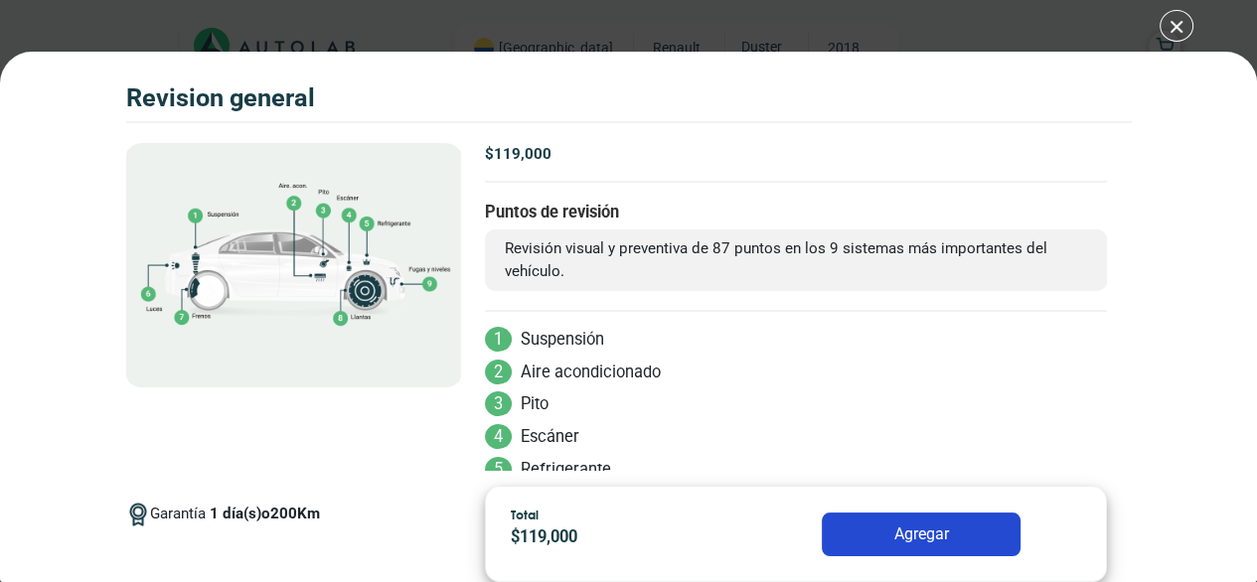
click at [317, 298] on img at bounding box center [293, 265] width 335 height 244
click at [1196, 17] on div "Volkswagen Crossfox 2018 REVISION GENERAL $ 119,000 1 200" at bounding box center [636, 291] width 1272 height 582
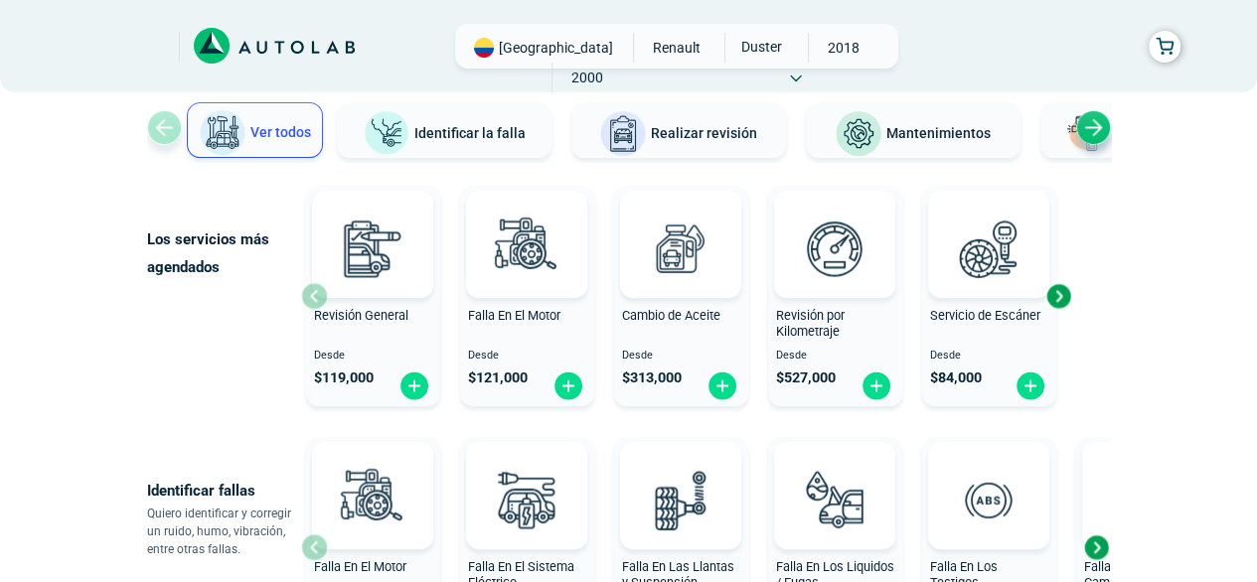
click at [1058, 302] on div "Next slide" at bounding box center [1058, 296] width 30 height 30
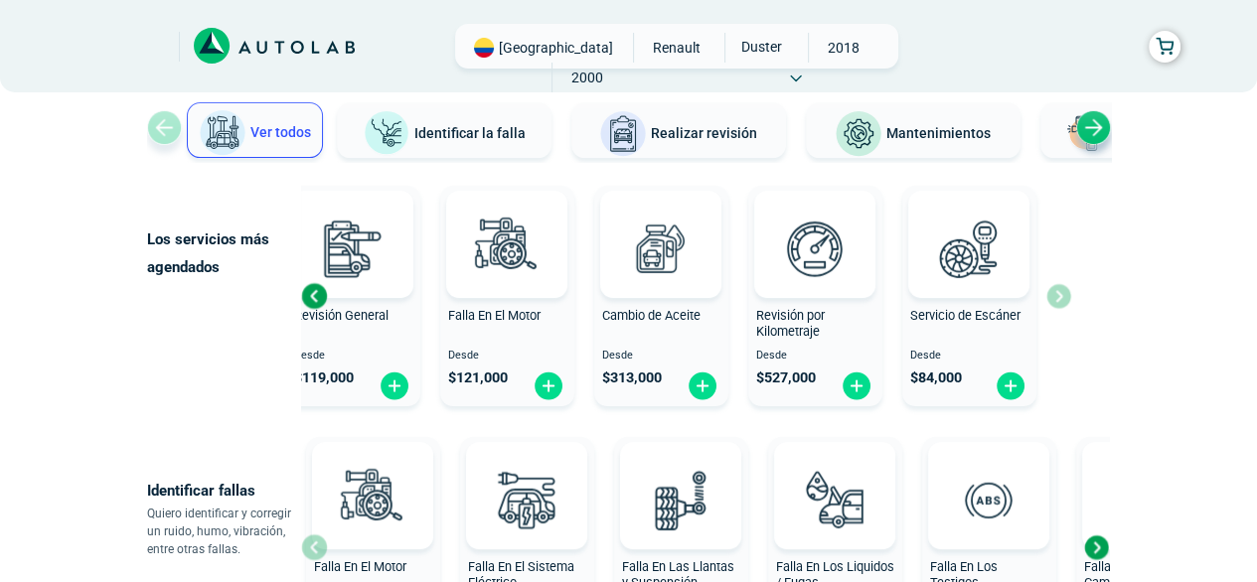
click at [1058, 302] on div "Revisión General Desde $ 119,000 Falla En El Motor Desde $ 121,000 Cambio de Ac…" at bounding box center [686, 296] width 770 height 236
click at [318, 294] on div "Previous slide" at bounding box center [314, 296] width 30 height 30
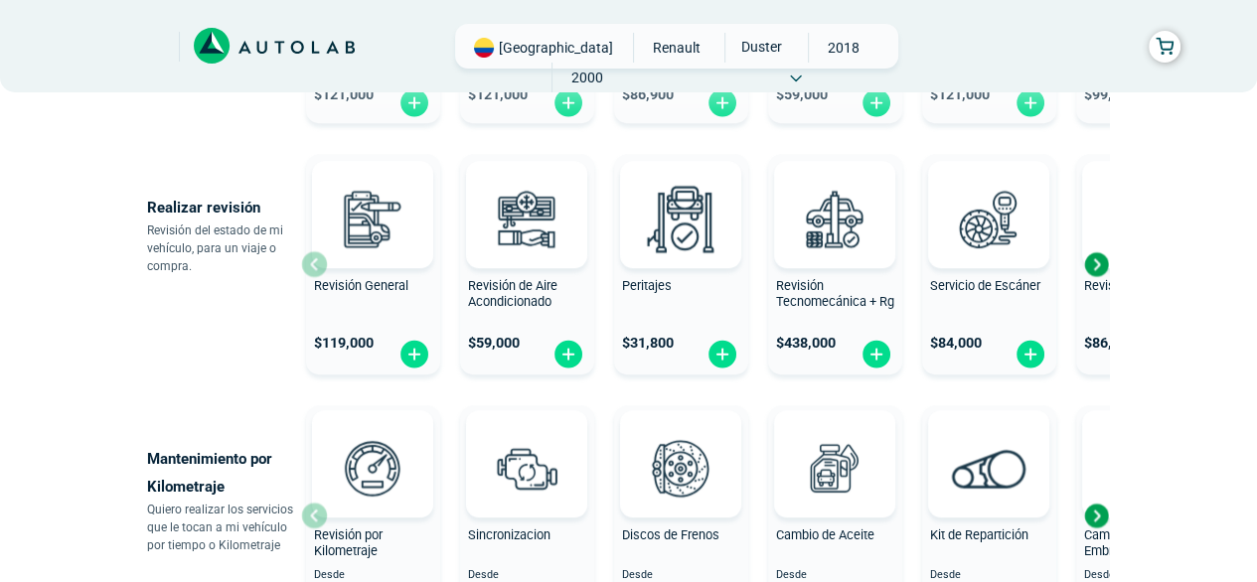
scroll to position [738, 0]
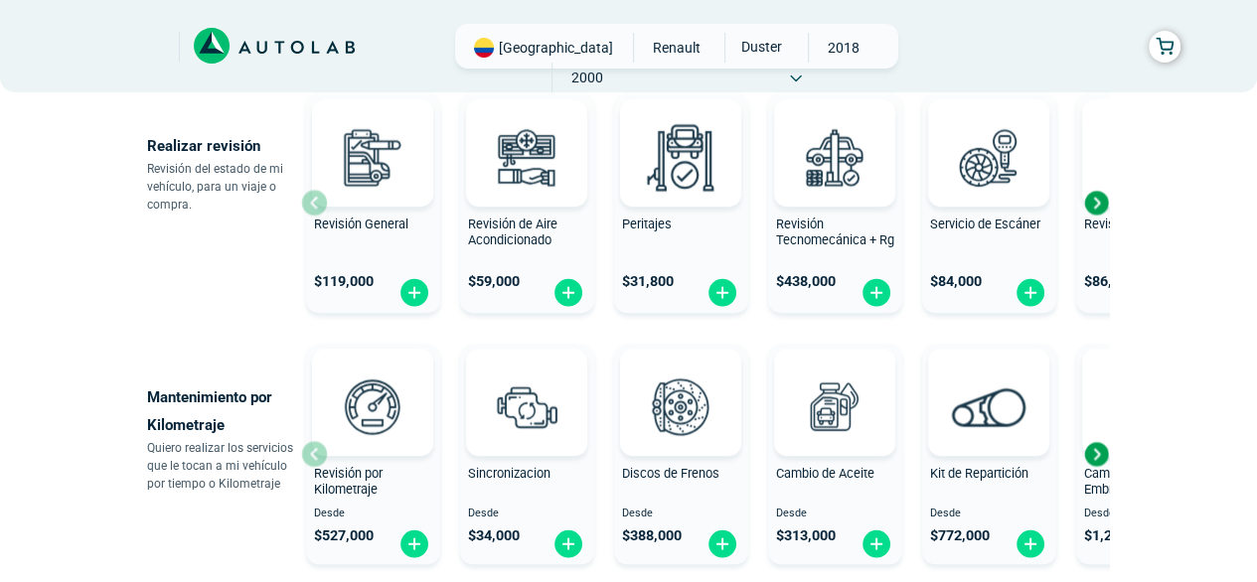
click at [1089, 203] on div "Next slide" at bounding box center [1096, 203] width 30 height 30
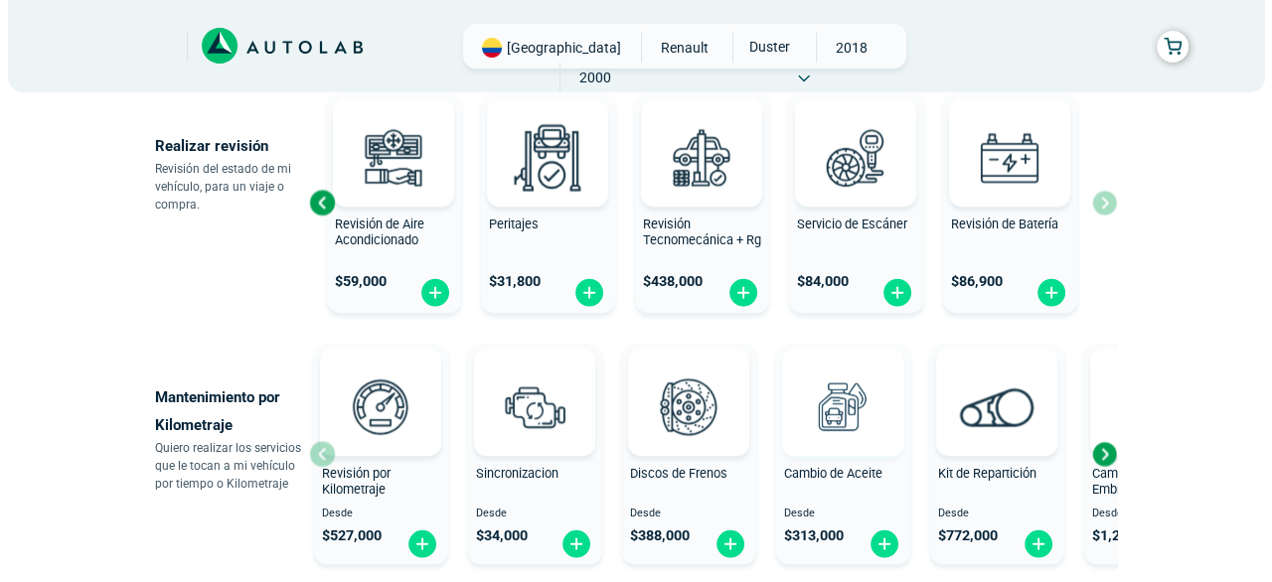
scroll to position [837, 0]
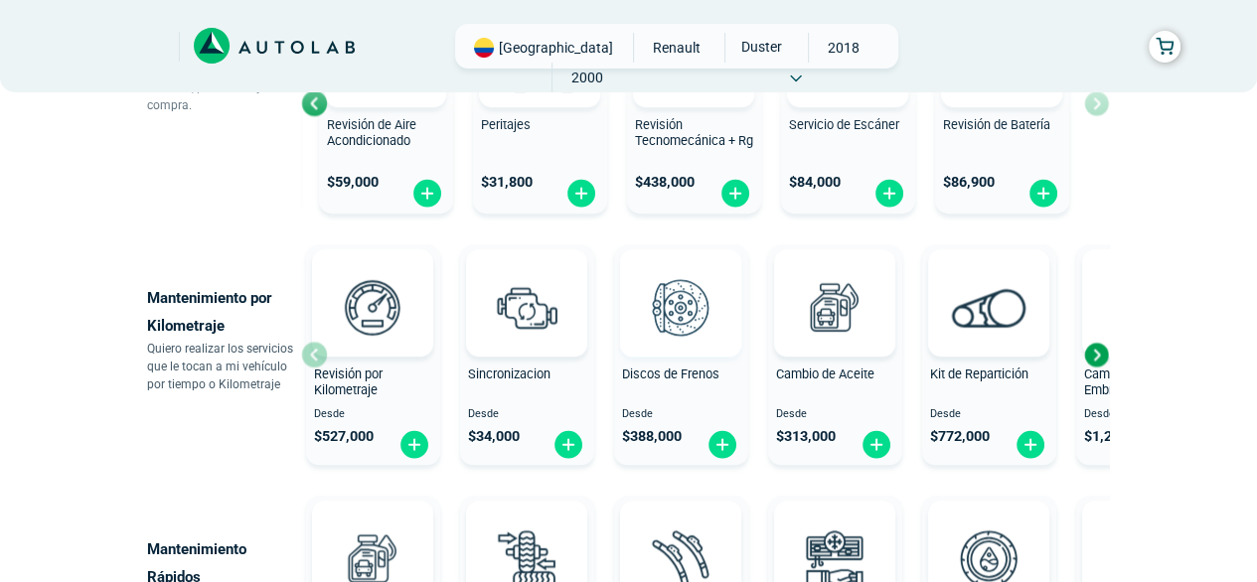
click at [681, 307] on img at bounding box center [680, 306] width 87 height 87
